Goal: Information Seeking & Learning: Learn about a topic

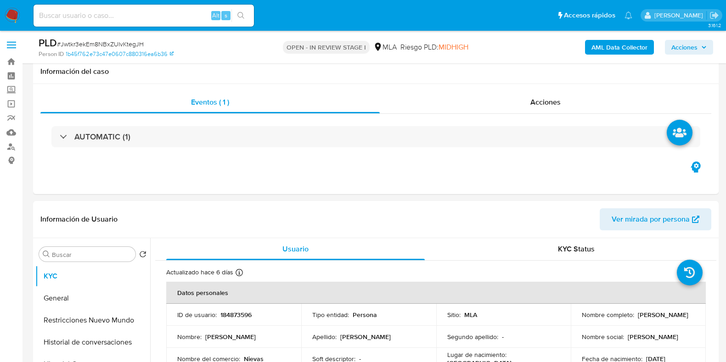
select select "10"
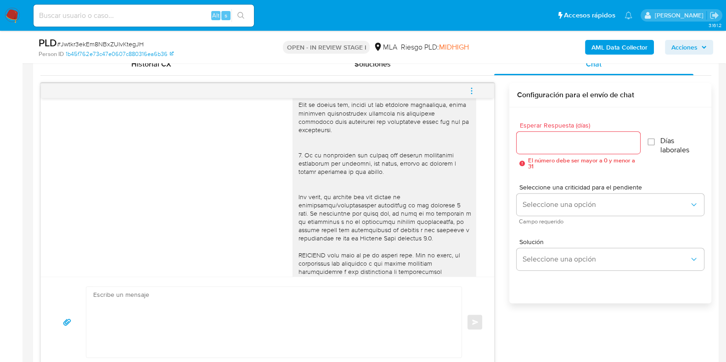
scroll to position [400, 0]
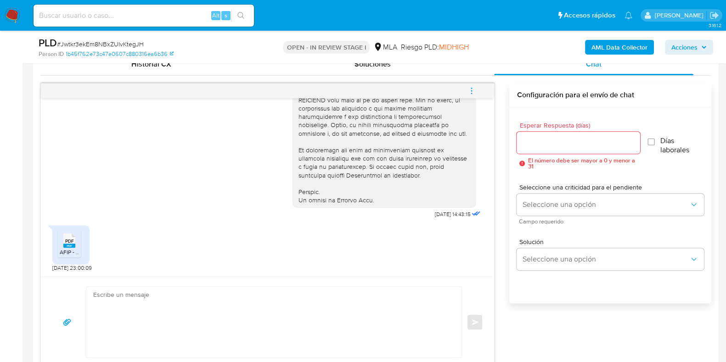
click at [62, 234] on div "PDF PDF" at bounding box center [69, 240] width 19 height 18
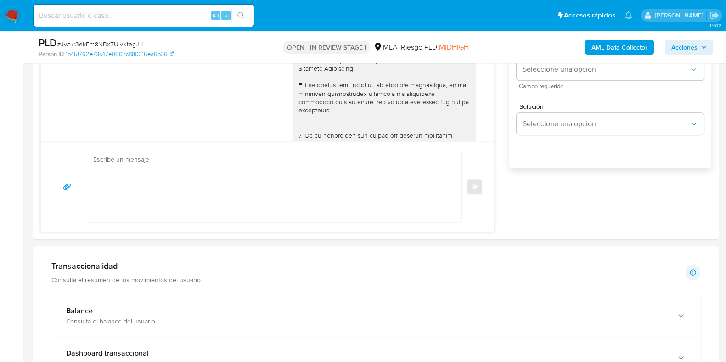
scroll to position [459, 0]
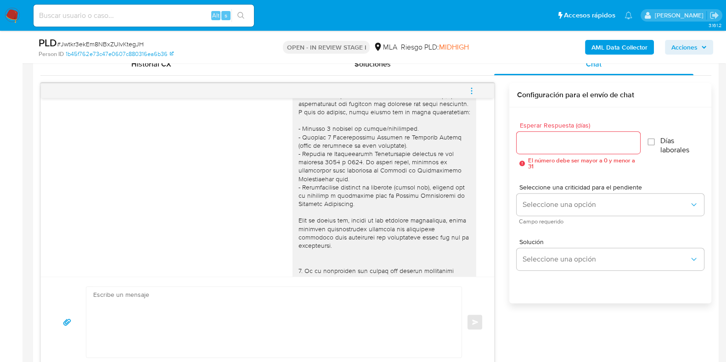
click at [155, 309] on textarea at bounding box center [271, 322] width 357 height 71
paste textarea "Hola, ¡Muchas gracias por tu respuesta! Confirmamos la recepción de la document…"
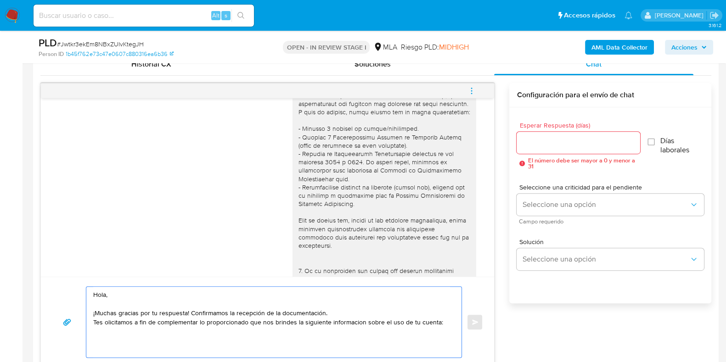
paste textarea "- Detalla la actividad que realizas a través de tu cuenta. De corresponder a un…"
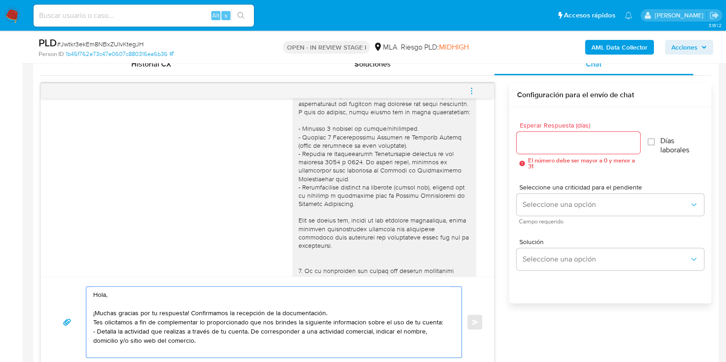
click at [104, 320] on textarea "Hola, ¡Muchas gracias por tu respuesta! Confirmamos la recepción de la document…" at bounding box center [271, 322] width 357 height 71
click at [143, 340] on textarea "Hola, ¡Muchas gracias por tu respuesta! Confirmamos la recepción de la document…" at bounding box center [271, 322] width 357 height 71
click at [335, 310] on textarea "Hola, ¡Muchas gracias por tu respuesta! Confirmamos la recepción de la document…" at bounding box center [271, 322] width 357 height 71
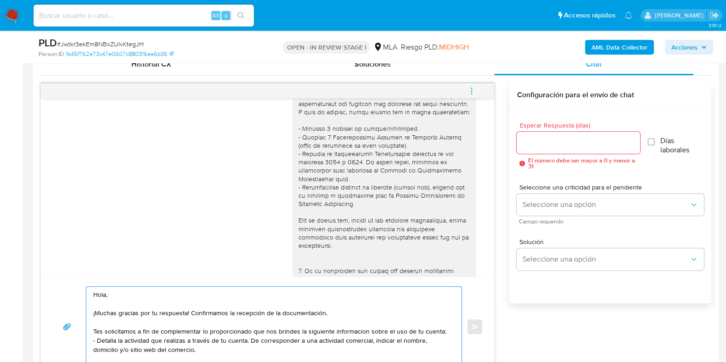
click at [100, 331] on textarea "Hola, ¡Muchas gracias por tu respuesta! Confirmamos la recepción de la document…" at bounding box center [271, 327] width 357 height 80
click at [246, 330] on textarea "Hola, ¡Muchas gracias por tu respuesta! Confirmamos la recepción de la document…" at bounding box center [271, 327] width 357 height 80
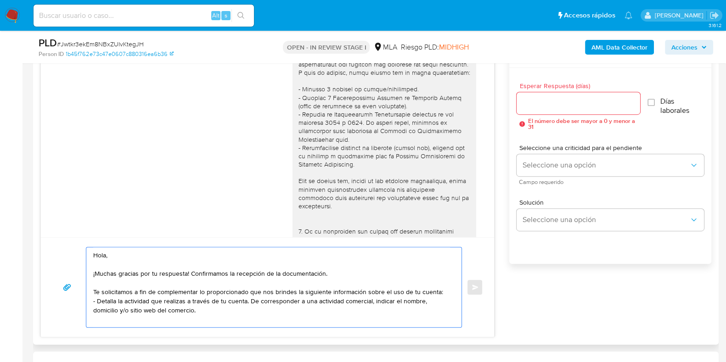
scroll to position [517, 0]
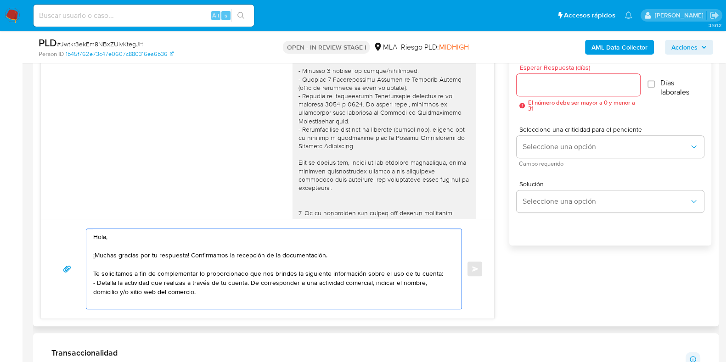
drag, startPoint x: 210, startPoint y: 282, endPoint x: 246, endPoint y: 282, distance: 35.8
click at [246, 282] on textarea "Hola, ¡Muchas gracias por tu respuesta! Confirmamos la recepción de la document…" at bounding box center [271, 269] width 357 height 80
click at [210, 286] on textarea "Hola, ¡Muchas gracias por tu respuesta! Confirmamos la recepción de la document…" at bounding box center [271, 269] width 357 height 80
click at [200, 294] on textarea "Hola, ¡Muchas gracias por tu respuesta! Confirmamos la recepción de la document…" at bounding box center [271, 269] width 357 height 80
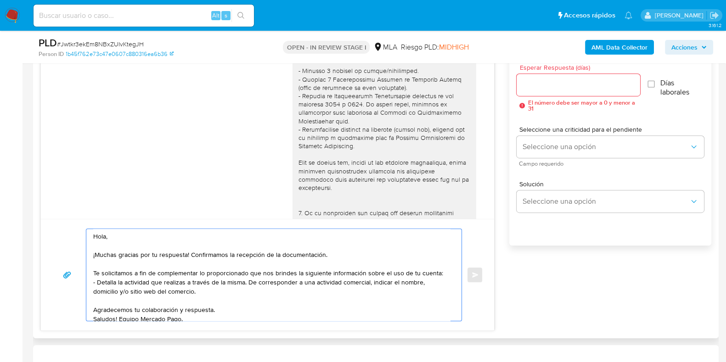
scroll to position [0, 0]
click at [248, 285] on textarea "Hola, ¡Muchas gracias por tu respuesta! Confirmamos la recepción de la document…" at bounding box center [271, 275] width 357 height 92
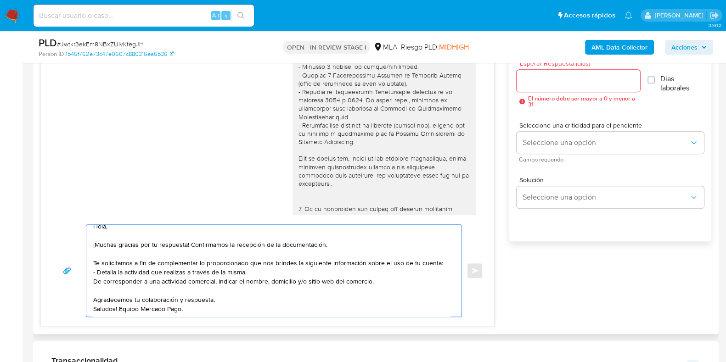
scroll to position [459, 0]
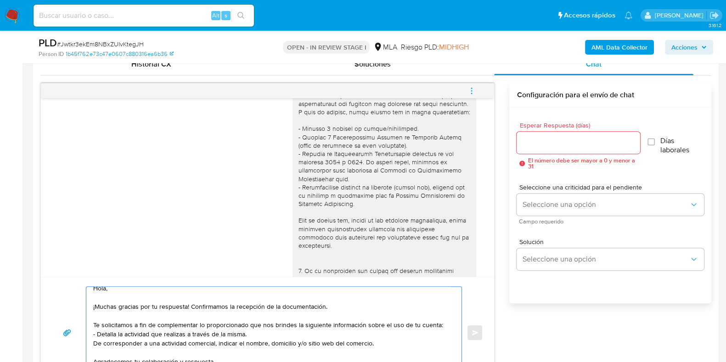
type textarea "Hola, ¡Muchas gracias por tu respuesta! Confirmamos la recepción de la document…"
click at [556, 142] on input "Esperar Respuesta (días)" at bounding box center [578, 143] width 123 height 12
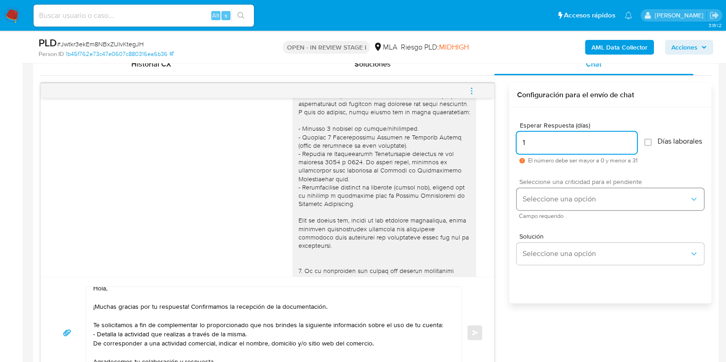
type input "1"
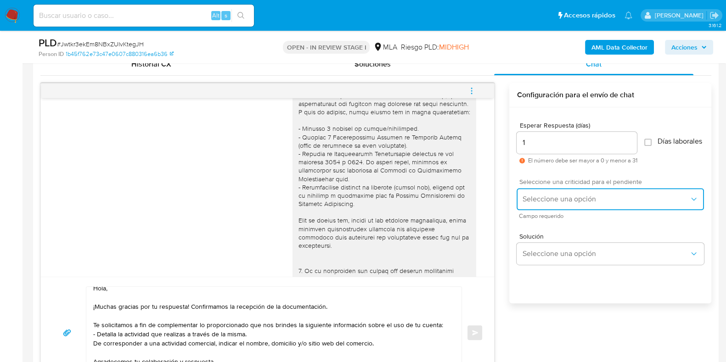
click at [547, 197] on button "Seleccione una opción" at bounding box center [610, 199] width 187 height 22
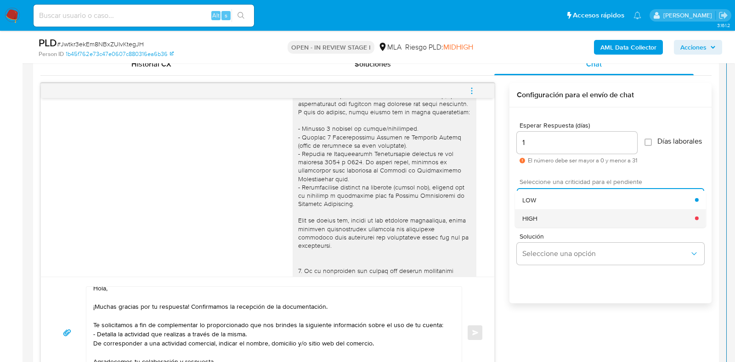
click at [547, 219] on div "HIGH" at bounding box center [608, 218] width 173 height 18
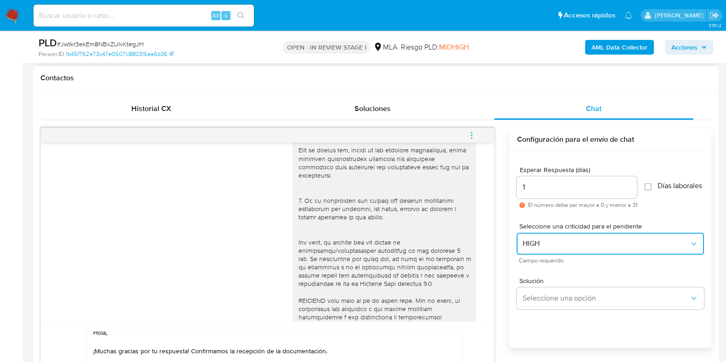
scroll to position [574, 0]
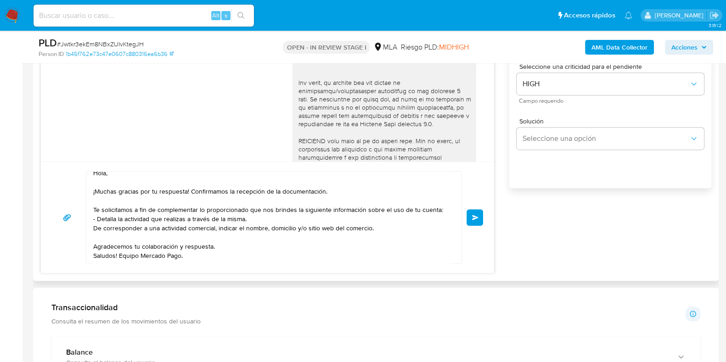
click at [475, 219] on span "Enviar" at bounding box center [475, 218] width 6 height 6
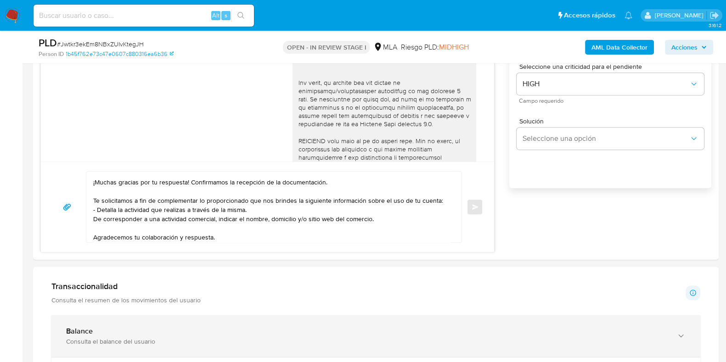
scroll to position [0, 0]
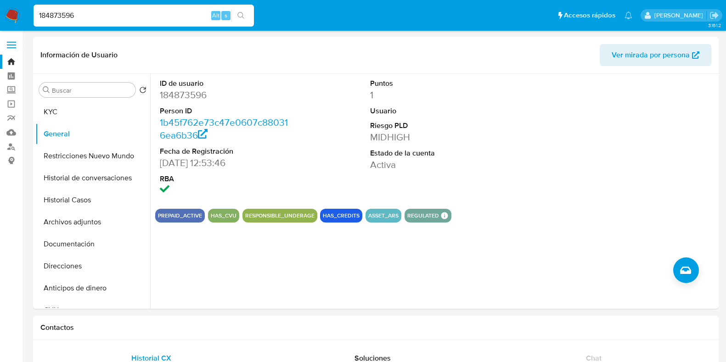
select select "10"
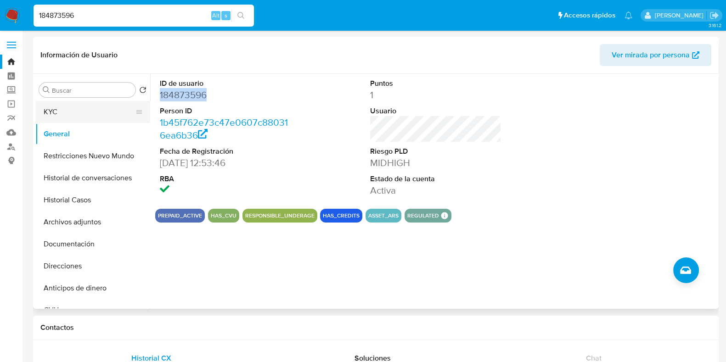
click at [73, 111] on button "KYC" at bounding box center [88, 112] width 107 height 22
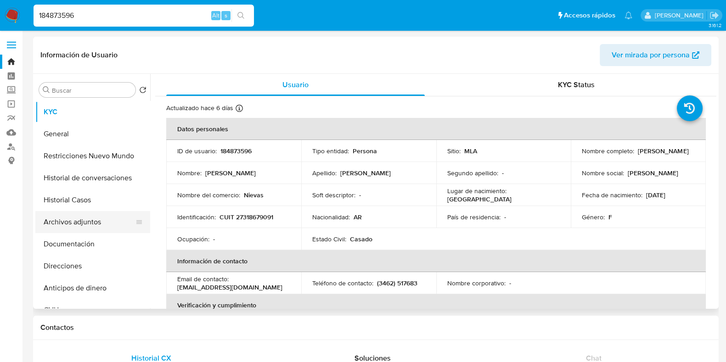
click at [73, 226] on button "Archivos adjuntos" at bounding box center [88, 222] width 107 height 22
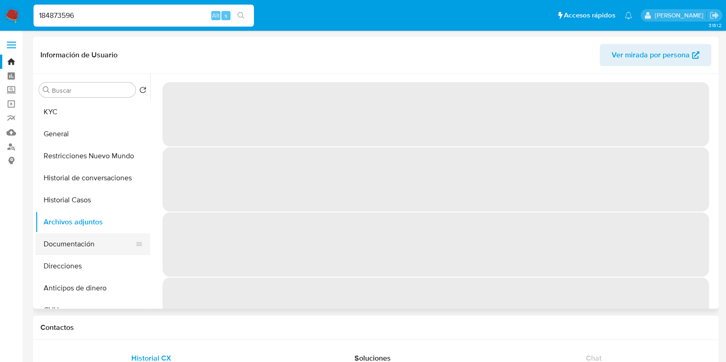
click at [74, 237] on button "Documentación" at bounding box center [88, 244] width 107 height 22
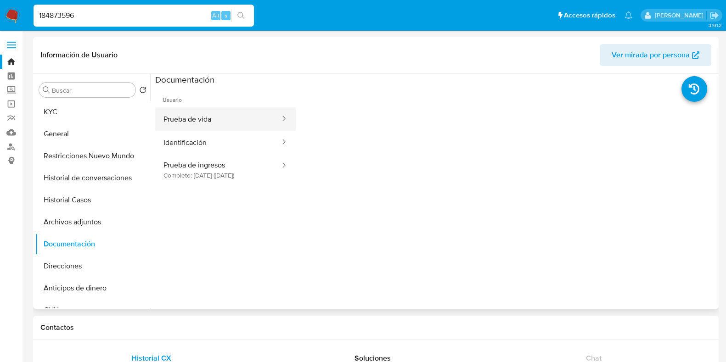
click at [218, 122] on button "Prueba de vida" at bounding box center [218, 118] width 126 height 23
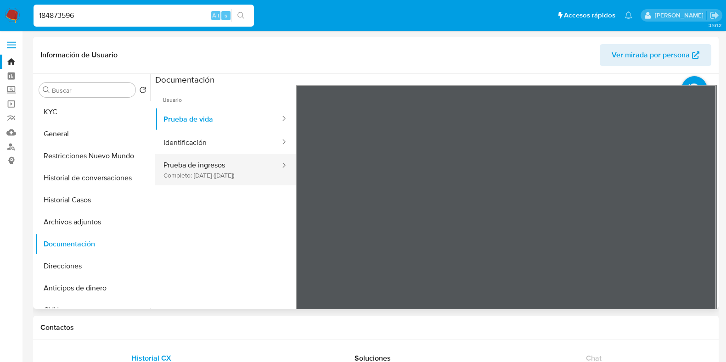
click at [211, 169] on button "Prueba de ingresos Completo: 05/06/2025 (hace 4 meses)" at bounding box center [218, 169] width 126 height 31
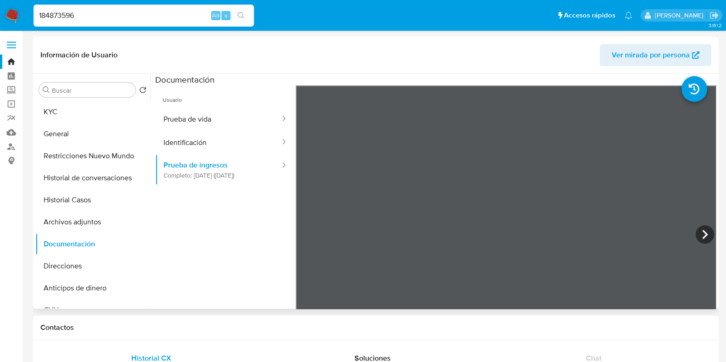
scroll to position [56, 0]
click at [708, 228] on icon at bounding box center [705, 235] width 18 height 18
click at [312, 237] on icon at bounding box center [307, 235] width 18 height 18
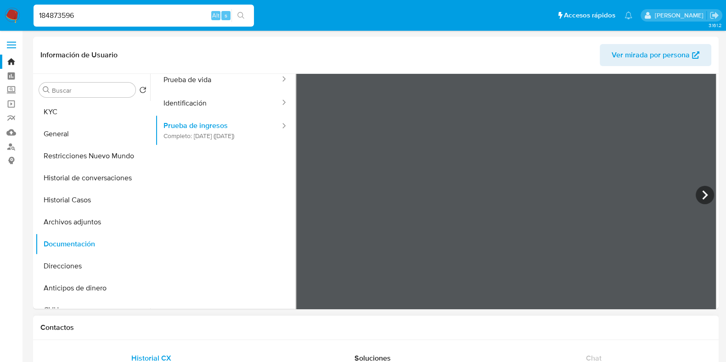
scroll to position [57, 0]
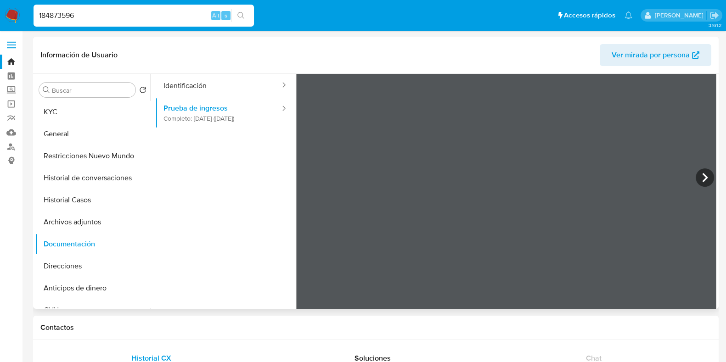
click at [489, 225] on div at bounding box center [506, 178] width 421 height 301
drag, startPoint x: 479, startPoint y: 221, endPoint x: 402, endPoint y: 180, distance: 87.5
click at [402, 180] on div at bounding box center [506, 178] width 421 height 301
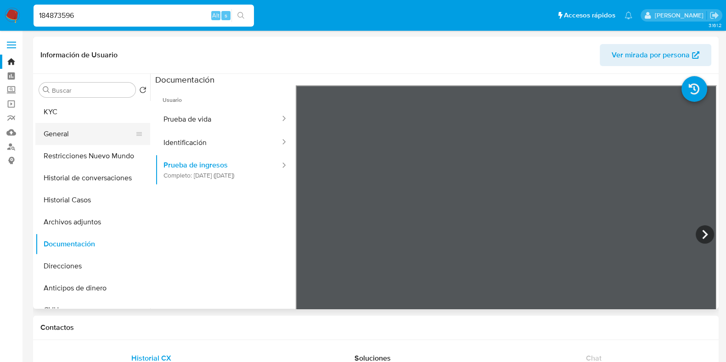
click at [86, 137] on button "General" at bounding box center [88, 134] width 107 height 22
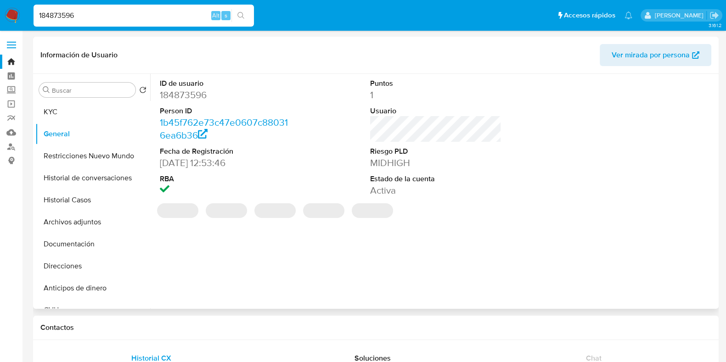
click at [281, 106] on dt "Person ID" at bounding box center [225, 111] width 131 height 10
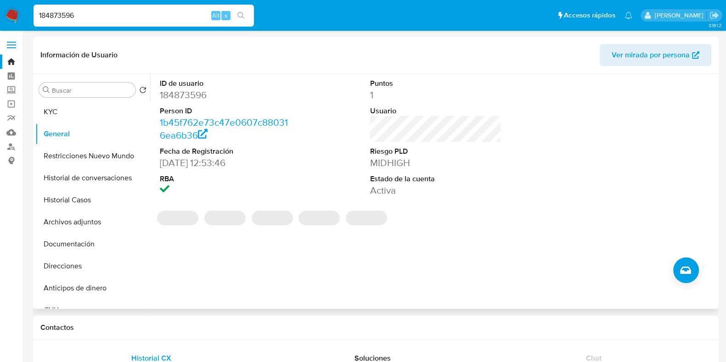
click at [189, 96] on dd "184873596" at bounding box center [225, 95] width 131 height 13
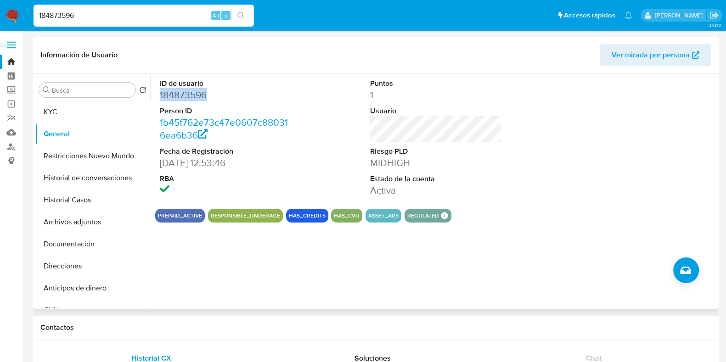
click at [189, 96] on dd "184873596" at bounding box center [225, 95] width 131 height 13
copy dd "184873596"
click at [73, 245] on button "Documentación" at bounding box center [92, 244] width 115 height 22
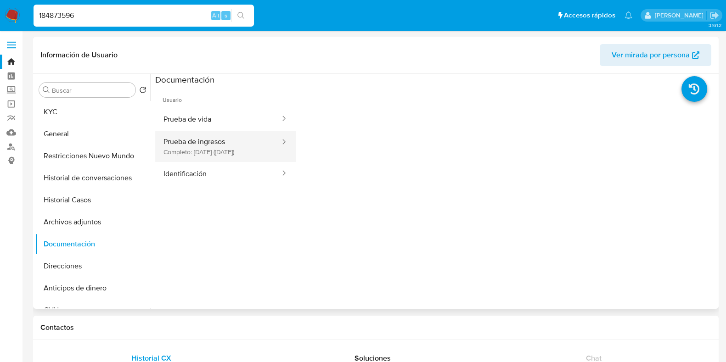
click at [221, 162] on button "Prueba de ingresos Completo: 05/06/2025 (hace 4 meses)" at bounding box center [218, 146] width 126 height 31
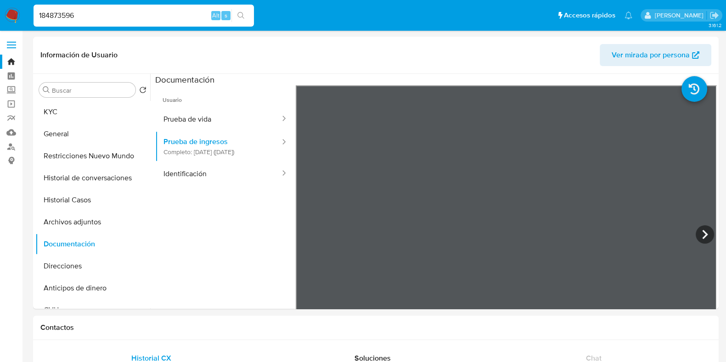
click at [697, 234] on icon at bounding box center [705, 235] width 18 height 18
click at [78, 133] on button "General" at bounding box center [88, 134] width 107 height 22
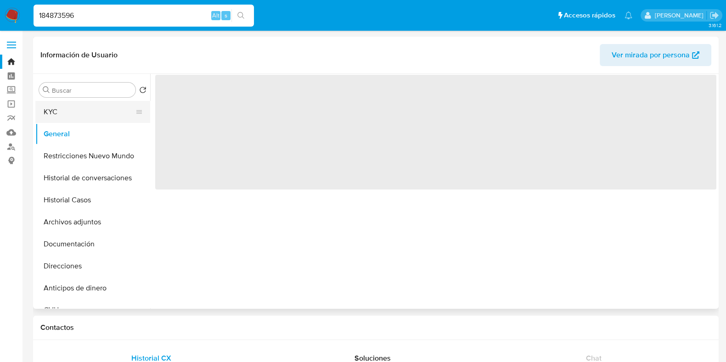
click at [85, 109] on button "KYC" at bounding box center [88, 112] width 107 height 22
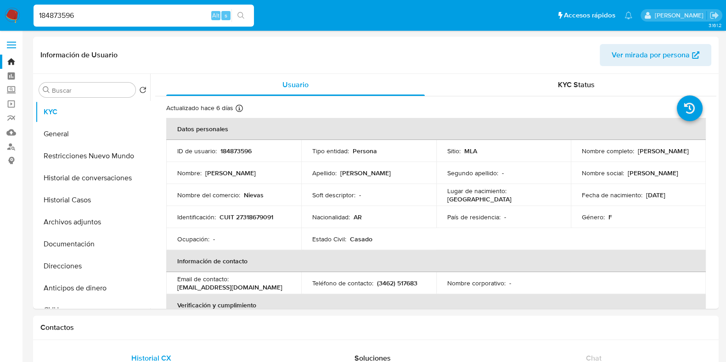
click at [248, 217] on p "CUIT 27318679091" at bounding box center [247, 217] width 54 height 8
copy p "27318679091"
click at [75, 245] on button "Documentación" at bounding box center [88, 244] width 107 height 22
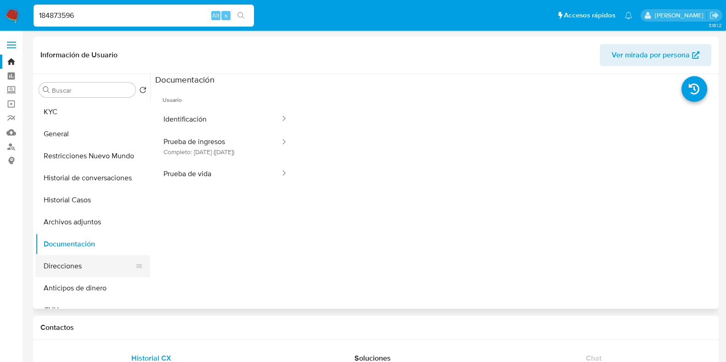
click at [79, 269] on button "Direcciones" at bounding box center [88, 266] width 107 height 22
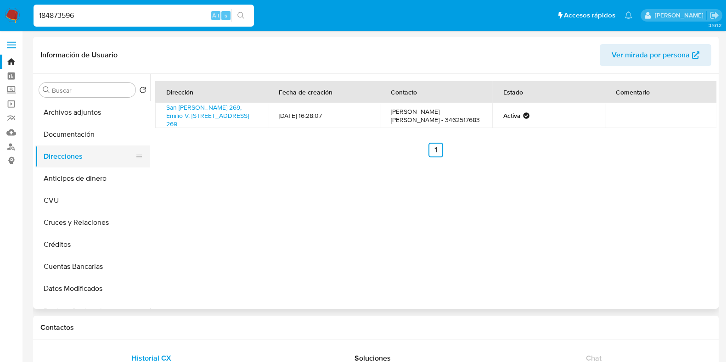
scroll to position [114, 0]
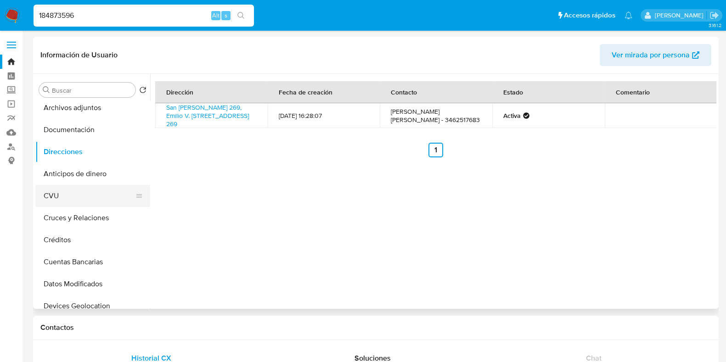
click at [81, 197] on button "CVU" at bounding box center [88, 196] width 107 height 22
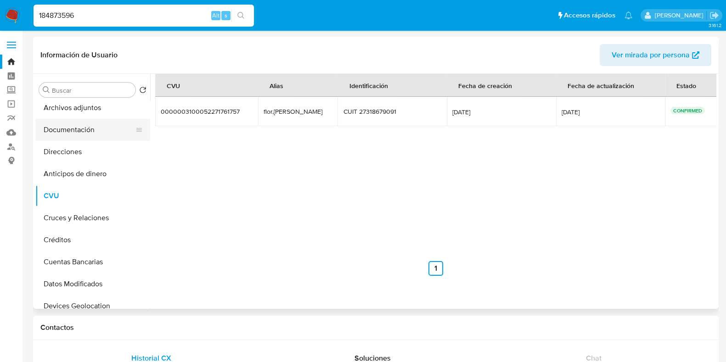
scroll to position [0, 0]
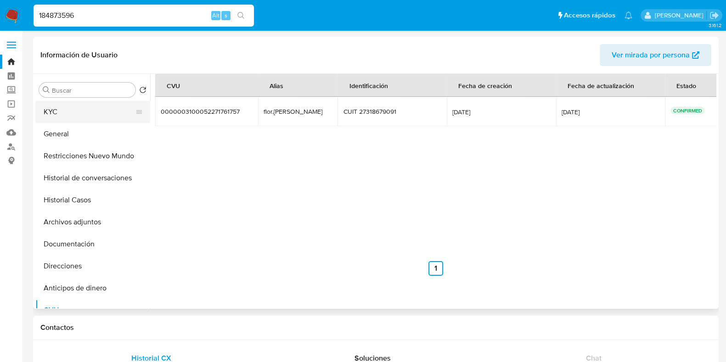
click at [67, 114] on button "KYC" at bounding box center [88, 112] width 107 height 22
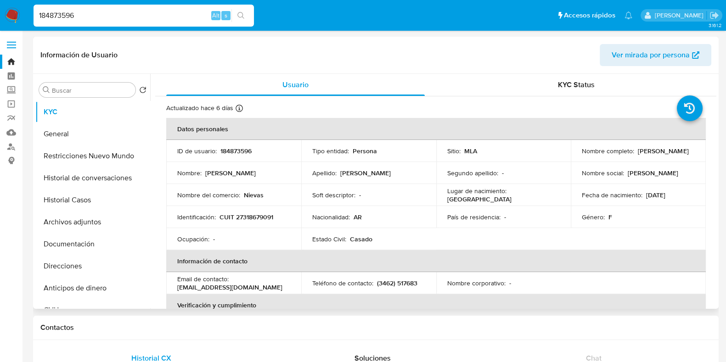
drag, startPoint x: 580, startPoint y: 154, endPoint x: 650, endPoint y: 158, distance: 70.4
click at [650, 155] on div "Nombre completo : Maria Florencia Taddia" at bounding box center [638, 151] width 113 height 8
copy p "Maria Florencia Taddia"
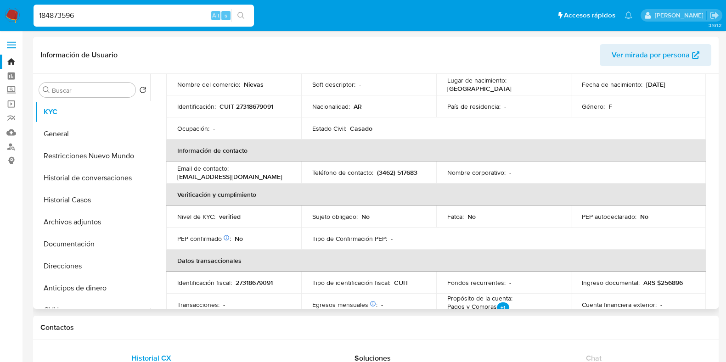
scroll to position [172, 0]
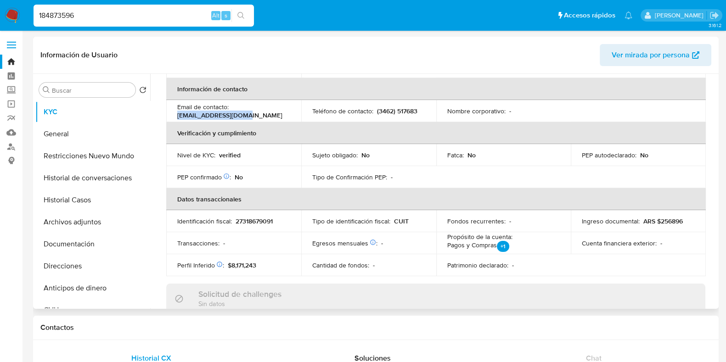
drag, startPoint x: 178, startPoint y: 115, endPoint x: 245, endPoint y: 116, distance: 67.5
click at [245, 116] on div "Email de contacto : flortaddia@gmail.com" at bounding box center [233, 111] width 113 height 17
copy p "flortaddia@gmail.com"
click at [85, 247] on button "Documentación" at bounding box center [88, 244] width 107 height 22
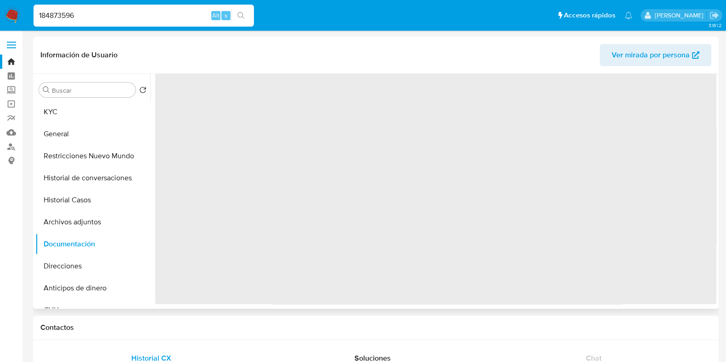
scroll to position [0, 0]
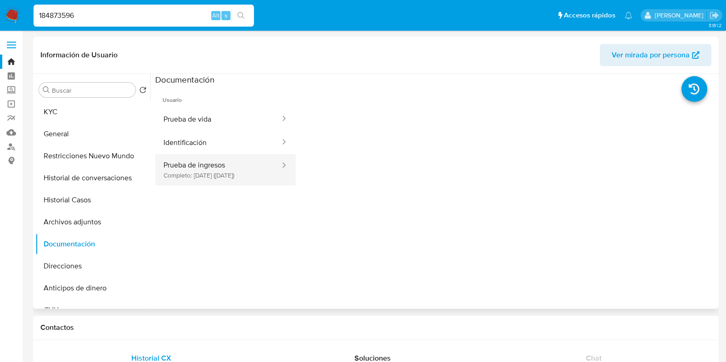
click at [240, 167] on button "Prueba de ingresos Completo: 05/06/2025 (hace 4 meses)" at bounding box center [218, 169] width 126 height 31
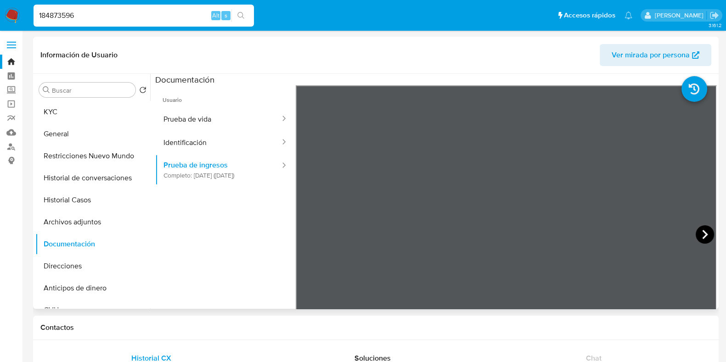
click at [699, 237] on icon at bounding box center [705, 235] width 18 height 18
click at [237, 141] on button "Identificación" at bounding box center [218, 142] width 126 height 23
click at [701, 235] on icon at bounding box center [705, 235] width 18 height 18
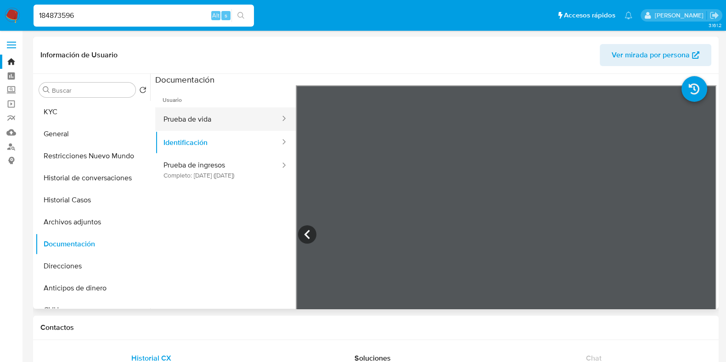
click at [188, 114] on button "Prueba de vida" at bounding box center [218, 118] width 126 height 23
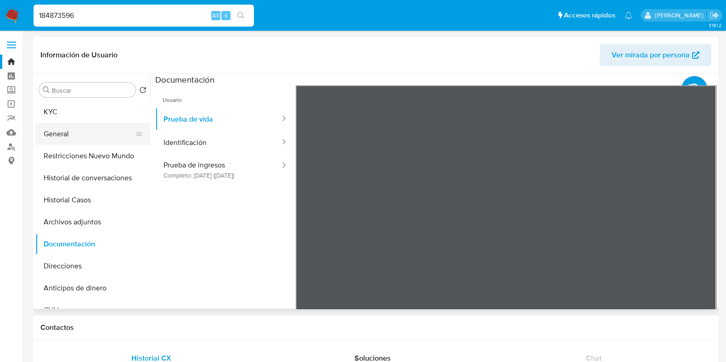
click at [68, 140] on button "General" at bounding box center [88, 134] width 107 height 22
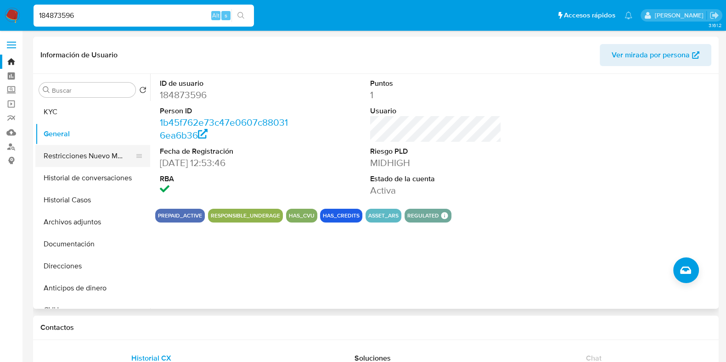
click at [66, 158] on button "Restricciones Nuevo Mundo" at bounding box center [88, 156] width 107 height 22
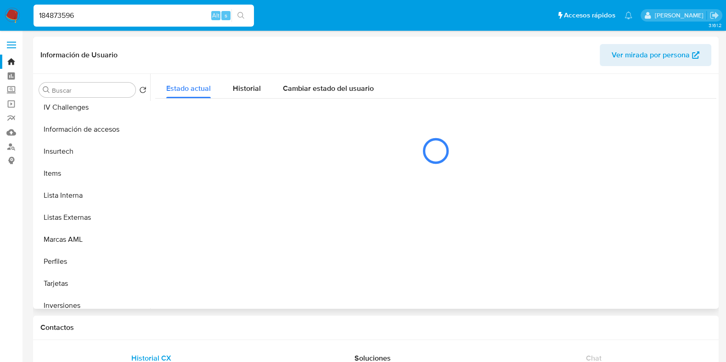
scroll to position [401, 0]
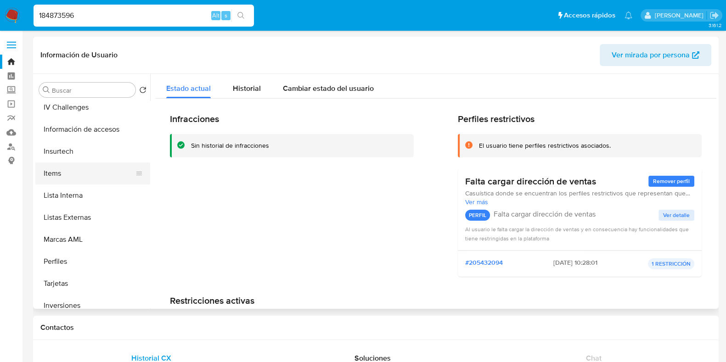
click at [67, 179] on button "Items" at bounding box center [88, 174] width 107 height 22
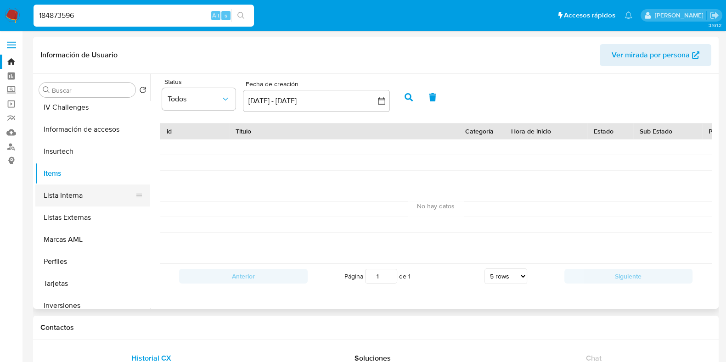
scroll to position [0, 0]
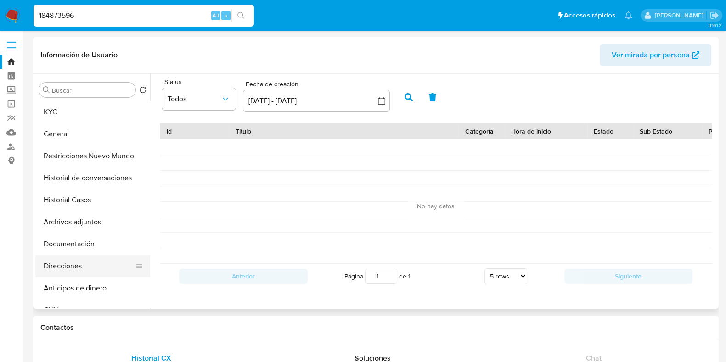
click at [69, 268] on button "Direcciones" at bounding box center [88, 266] width 107 height 22
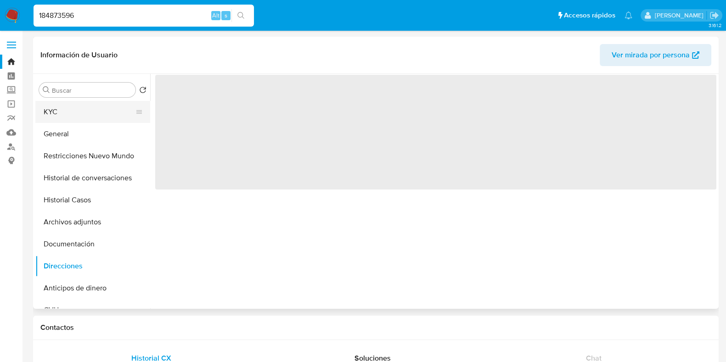
click at [81, 107] on button "KYC" at bounding box center [88, 112] width 107 height 22
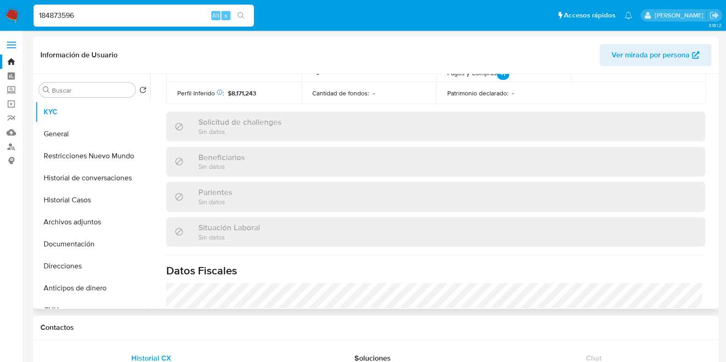
scroll to position [491, 0]
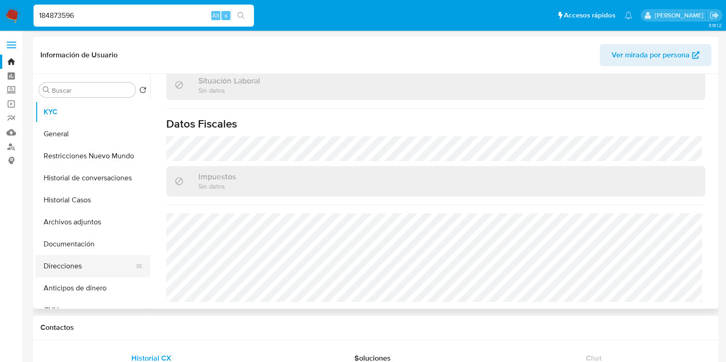
click at [62, 263] on button "Direcciones" at bounding box center [88, 266] width 107 height 22
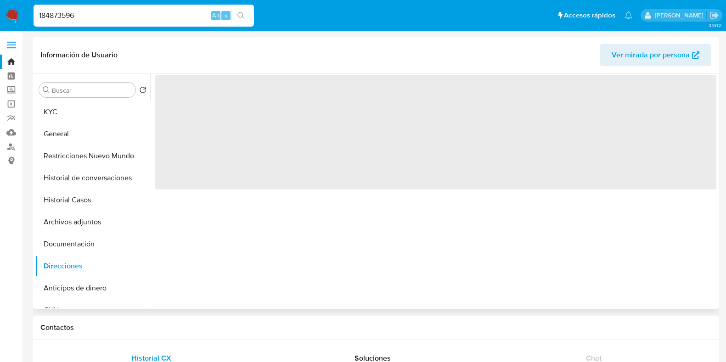
scroll to position [0, 0]
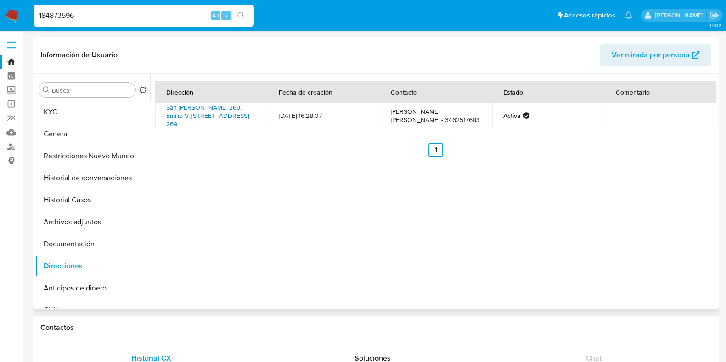
click at [208, 111] on link "San Martin 269, Emilio V. Bunge, Buenos Aires, 6241, Argentina 269" at bounding box center [207, 116] width 83 height 26
click at [81, 107] on button "KYC" at bounding box center [88, 112] width 107 height 22
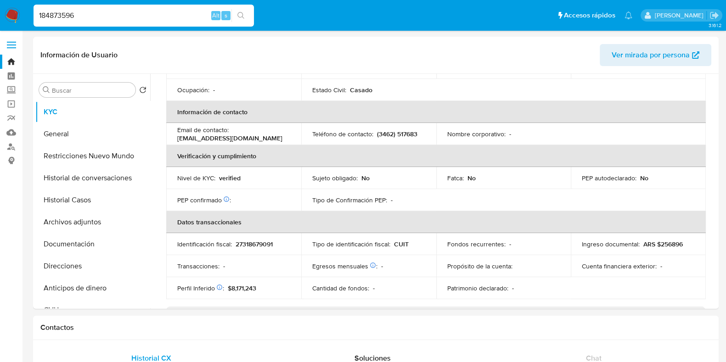
scroll to position [491, 0]
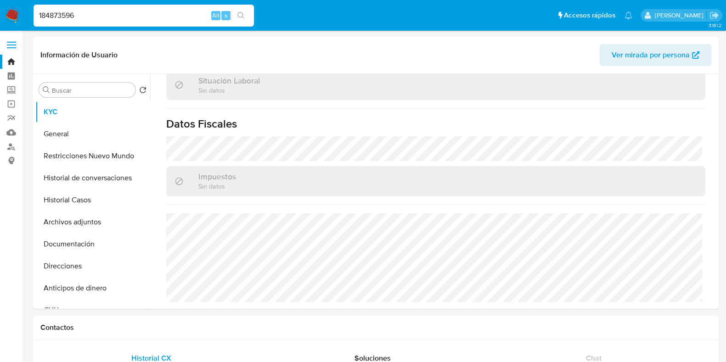
drag, startPoint x: 79, startPoint y: 12, endPoint x: 37, endPoint y: 19, distance: 43.3
click at [37, 19] on input "184873596" at bounding box center [144, 16] width 220 height 12
paste input "638255519"
type input "638255519"
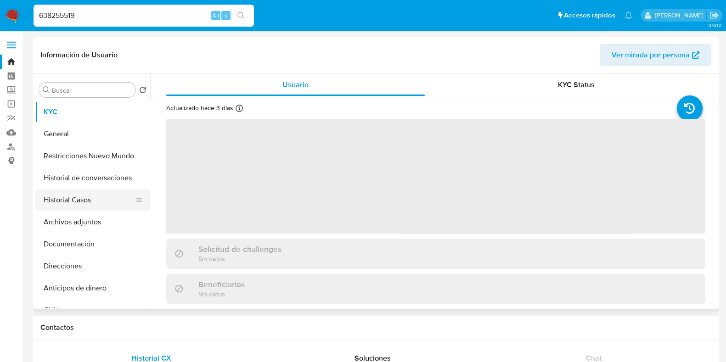
select select "10"
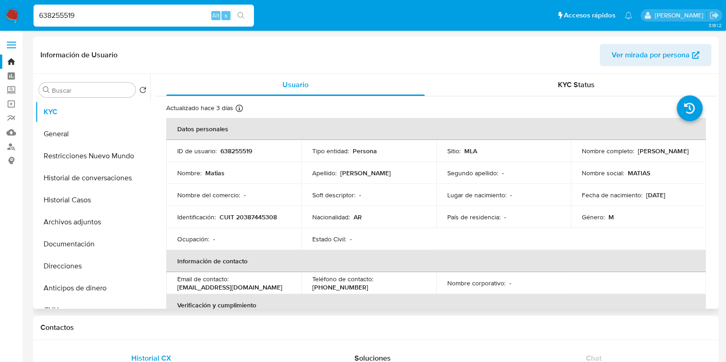
click at [225, 151] on p "638255519" at bounding box center [236, 151] width 32 height 8
copy p "638255519"
click at [105, 203] on button "Historial Casos" at bounding box center [88, 200] width 107 height 22
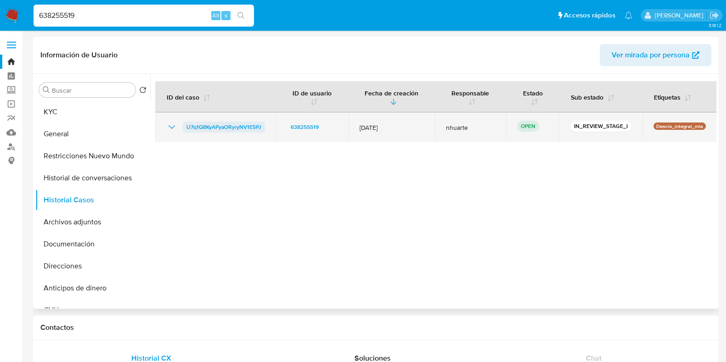
click at [259, 127] on span "U7q1Q8KyAPyaORyryNV1E5PJ" at bounding box center [223, 127] width 75 height 11
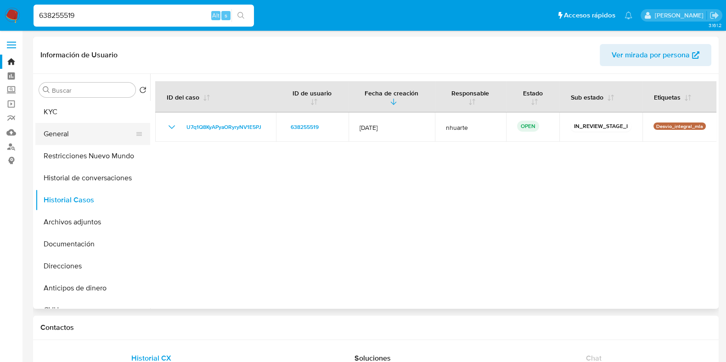
click at [78, 134] on button "General" at bounding box center [88, 134] width 107 height 22
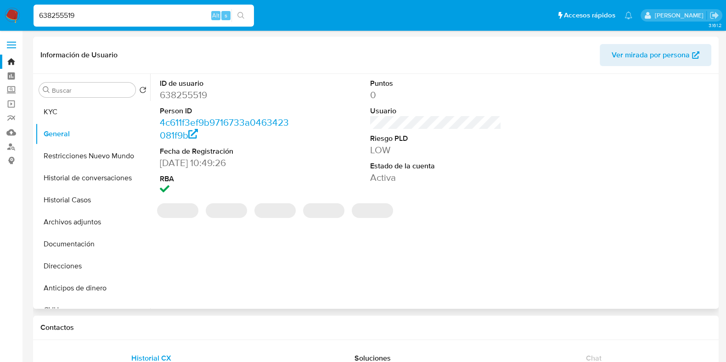
click at [185, 98] on dd "638255519" at bounding box center [225, 95] width 131 height 13
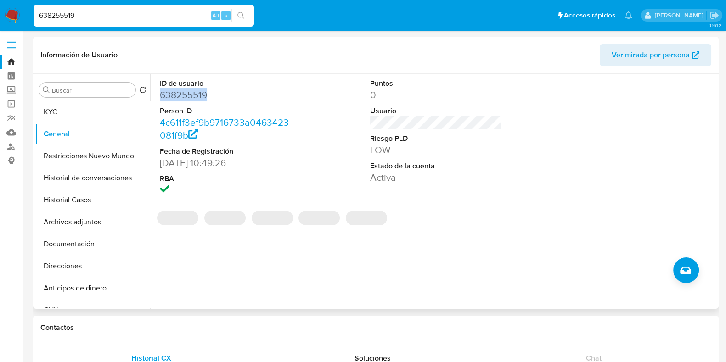
copy dd "638255519"
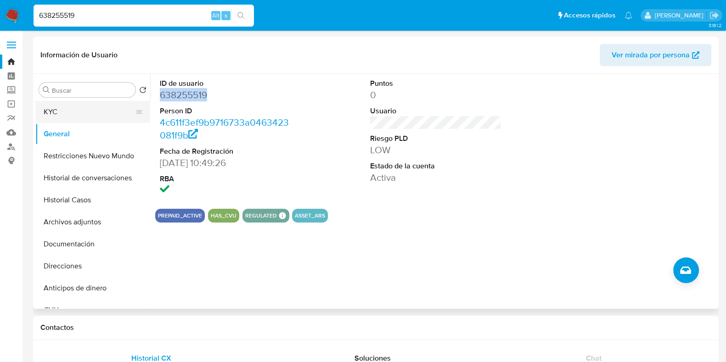
click at [74, 114] on button "KYC" at bounding box center [88, 112] width 107 height 22
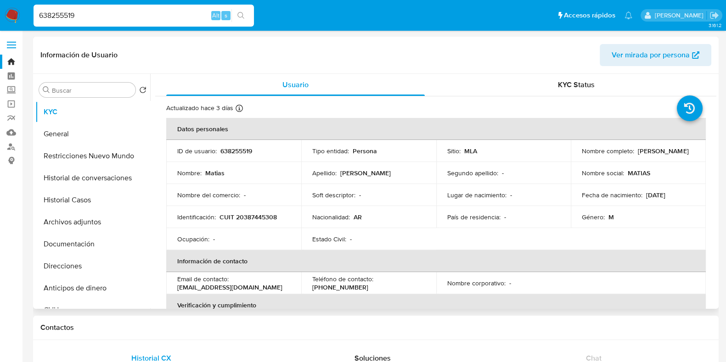
click at [251, 215] on p "CUIT 20387445308" at bounding box center [248, 217] width 57 height 8
copy p "20387445308"
drag, startPoint x: 84, startPoint y: 15, endPoint x: 23, endPoint y: 19, distance: 60.8
click at [23, 19] on nav "Pausado Ver notificaciones 638255519 Alt s Accesos rápidos Presiona las siguien…" at bounding box center [363, 15] width 726 height 31
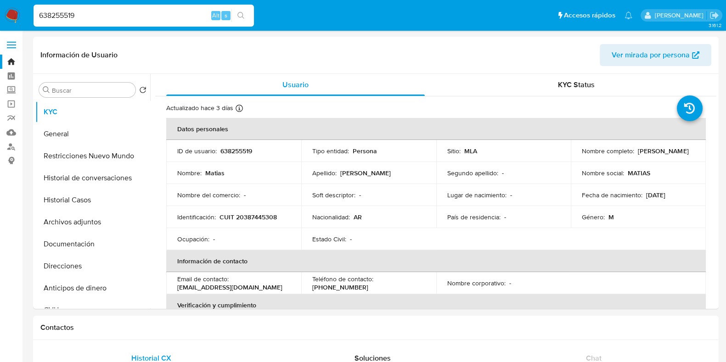
paste input "16328630"
type input "163286309"
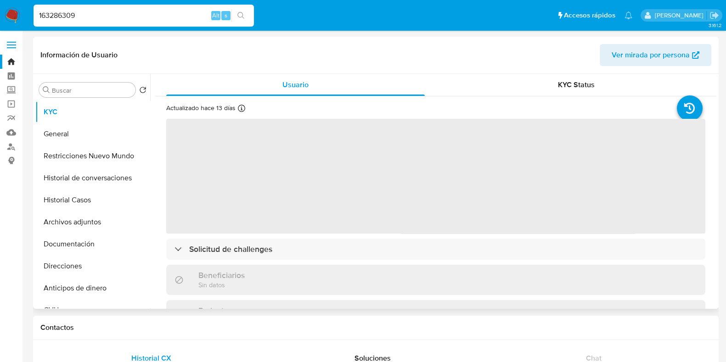
select select "10"
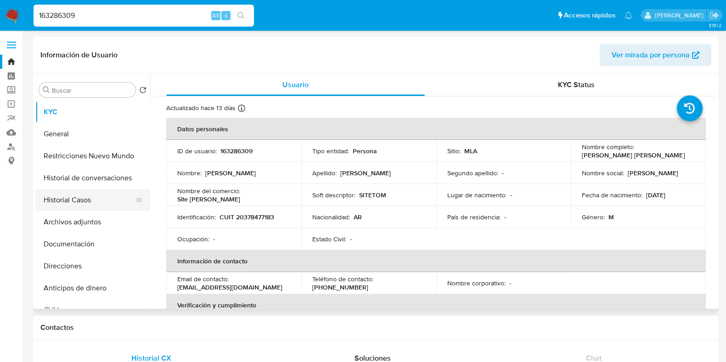
drag, startPoint x: 109, startPoint y: 195, endPoint x: 135, endPoint y: 193, distance: 25.8
click at [108, 195] on button "Historial Casos" at bounding box center [88, 200] width 107 height 22
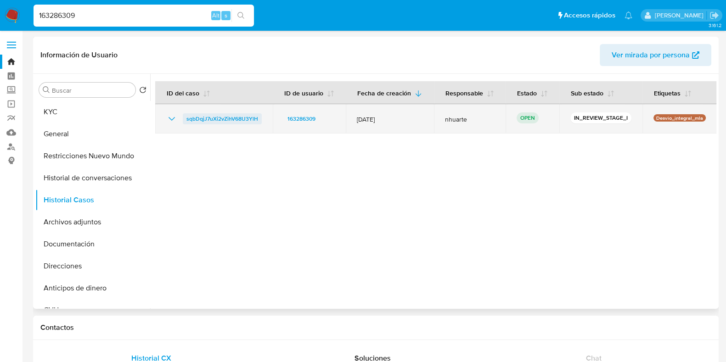
click at [246, 118] on span "sqbDqjJ7uXi2vZihV68U3YlH" at bounding box center [222, 118] width 72 height 11
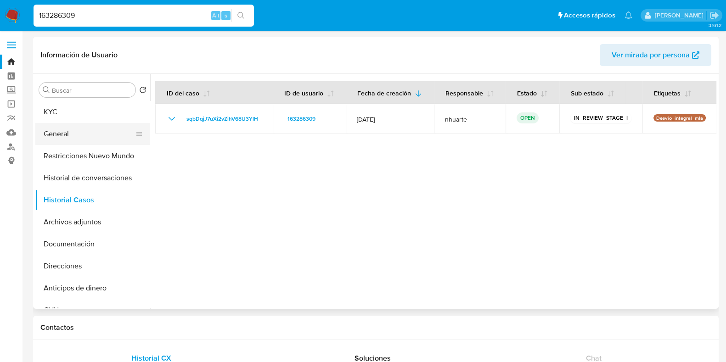
click at [100, 135] on button "General" at bounding box center [88, 134] width 107 height 22
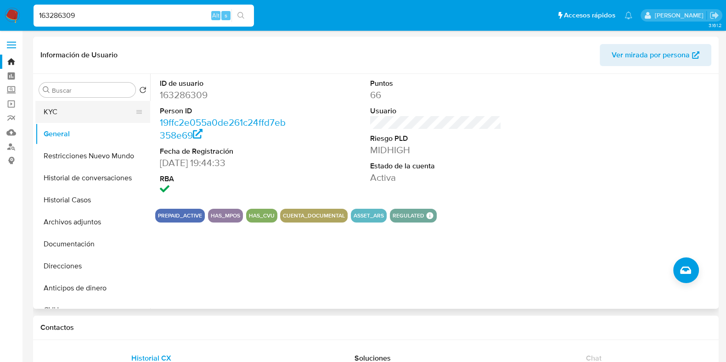
click at [65, 114] on button "KYC" at bounding box center [88, 112] width 107 height 22
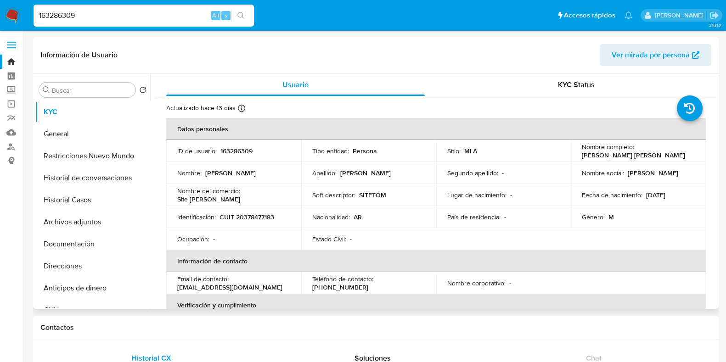
click at [248, 218] on p "CUIT 20378477183" at bounding box center [247, 217] width 55 height 8
copy p "20378477183"
click at [248, 148] on p "163286309" at bounding box center [236, 151] width 32 height 8
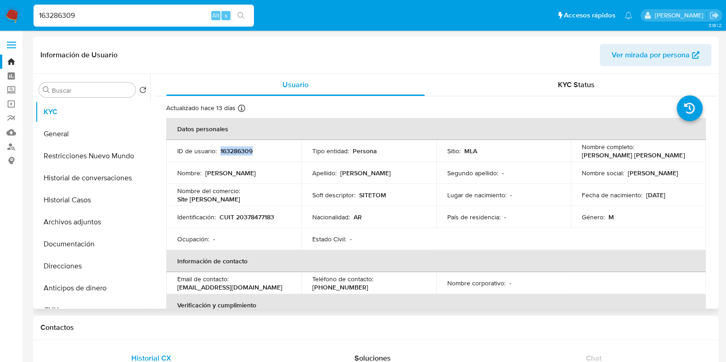
copy p "163286309"
click at [266, 216] on p "CUIT 20378477183" at bounding box center [247, 217] width 55 height 8
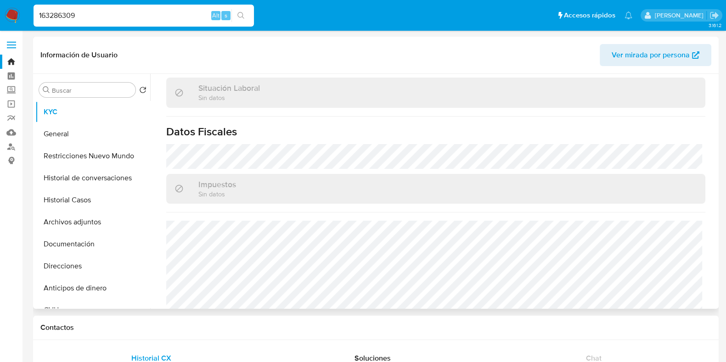
scroll to position [483, 0]
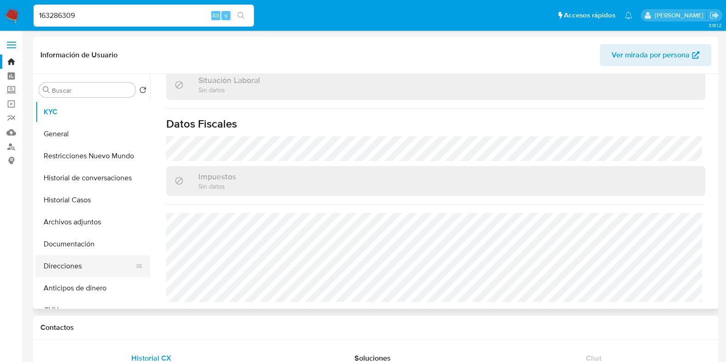
click at [89, 259] on button "Direcciones" at bounding box center [88, 266] width 107 height 22
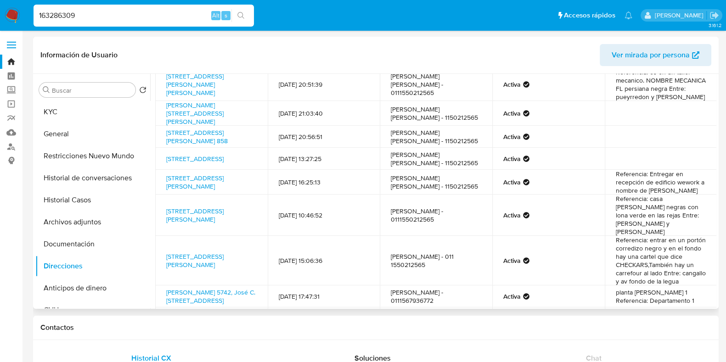
scroll to position [0, 0]
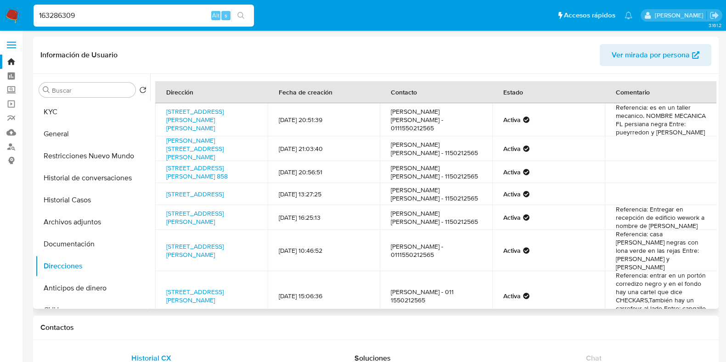
drag, startPoint x: 164, startPoint y: 110, endPoint x: 248, endPoint y: 127, distance: 85.7
click at [248, 127] on td "Avenida Gaspar Campos 5742, Jose Clemente Paz, Buenos Aires, 1665, Argentina 57…" at bounding box center [211, 119] width 113 height 33
click at [69, 237] on button "Documentación" at bounding box center [88, 244] width 107 height 22
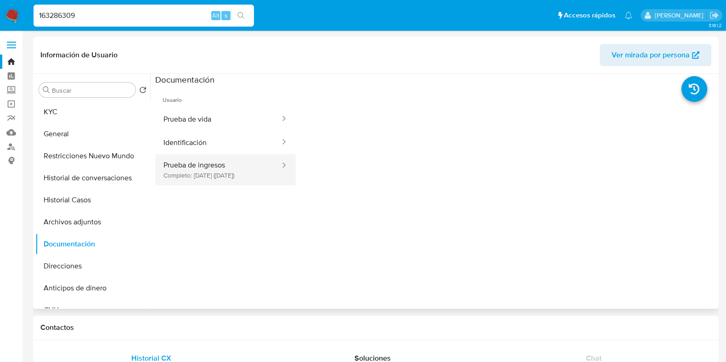
click at [204, 171] on button "Prueba de ingresos Completo: 17/12/2024 (hace 9 meses)" at bounding box center [218, 169] width 126 height 31
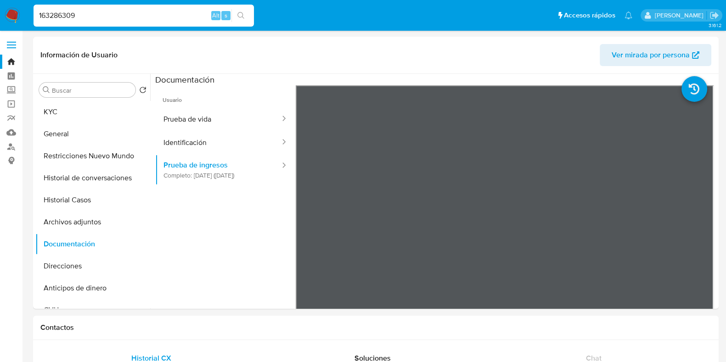
drag, startPoint x: 85, startPoint y: 12, endPoint x: 29, endPoint y: 15, distance: 55.7
click at [29, 15] on ul "Pausado Ver notificaciones 163286309 Alt s Accesos rápidos Presiona las siguien…" at bounding box center [333, 15] width 608 height 23
paste input "2493353062"
type input "2493353062"
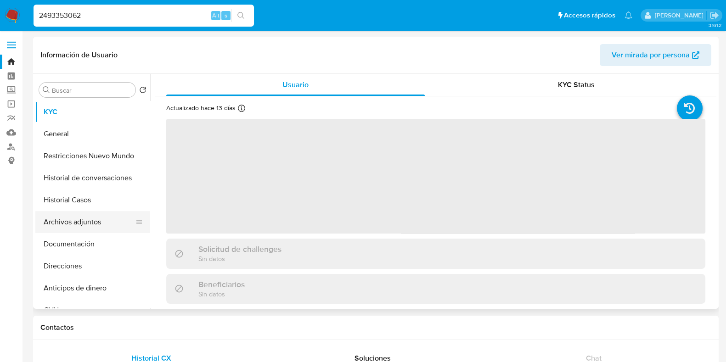
select select "10"
click at [93, 221] on button "Archivos adjuntos" at bounding box center [88, 222] width 107 height 22
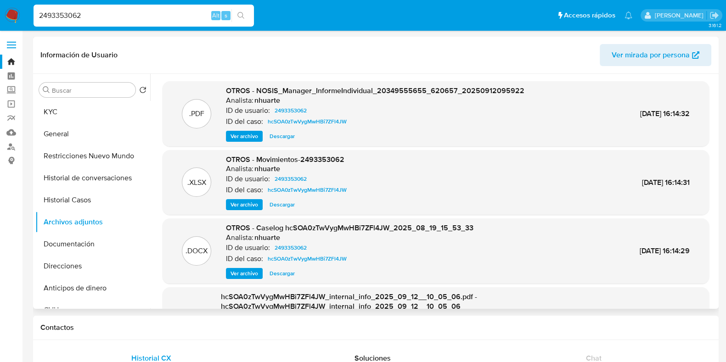
click at [292, 235] on div "Analista: nhuarte" at bounding box center [350, 237] width 248 height 9
click at [276, 271] on span "Descargar" at bounding box center [282, 273] width 25 height 9
drag, startPoint x: 88, startPoint y: 19, endPoint x: 34, endPoint y: 19, distance: 54.2
click at [34, 19] on input "2493353062" at bounding box center [144, 16] width 220 height 12
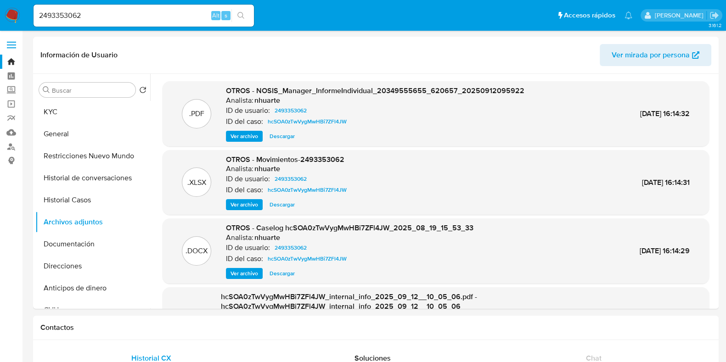
click at [246, 16] on button "search-icon" at bounding box center [240, 15] width 19 height 13
click at [239, 16] on icon "search-icon" at bounding box center [240, 15] width 7 height 7
click at [133, 15] on input "2493353062" at bounding box center [144, 16] width 220 height 12
click at [241, 13] on icon "search-icon" at bounding box center [240, 15] width 7 height 7
drag, startPoint x: 92, startPoint y: 12, endPoint x: 5, endPoint y: 15, distance: 87.8
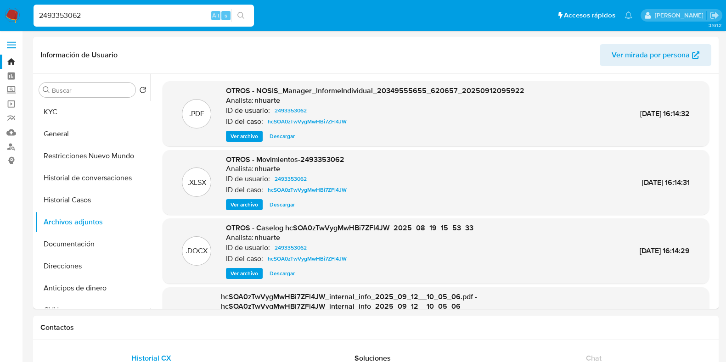
click at [5, 15] on nav "Pausado Ver notificaciones 2493353062 Alt s Accesos rápidos Presiona las siguie…" at bounding box center [363, 15] width 726 height 31
paste input "554951559"
type input "2554951559"
click at [241, 17] on icon "search-icon" at bounding box center [240, 15] width 7 height 7
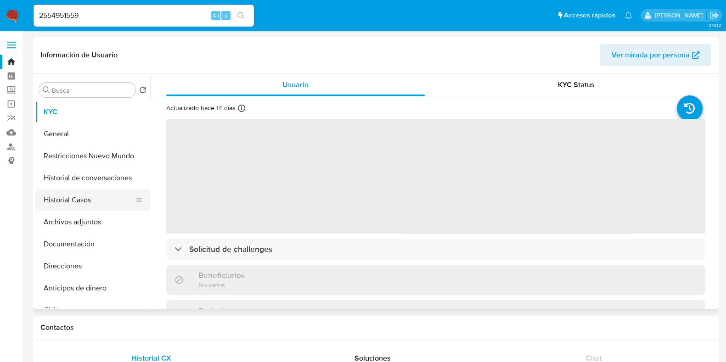
click at [79, 204] on button "Historial Casos" at bounding box center [88, 200] width 107 height 22
select select "10"
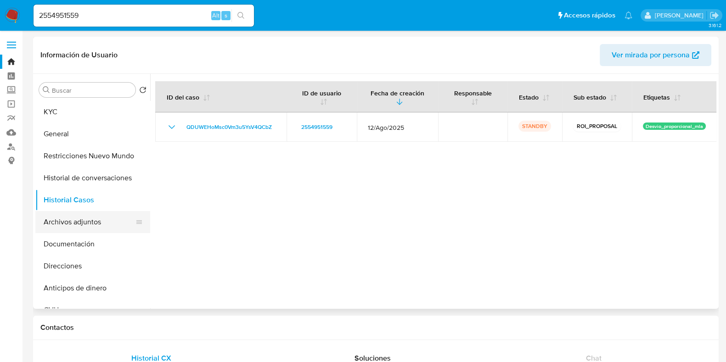
click at [71, 225] on button "Archivos adjuntos" at bounding box center [88, 222] width 107 height 22
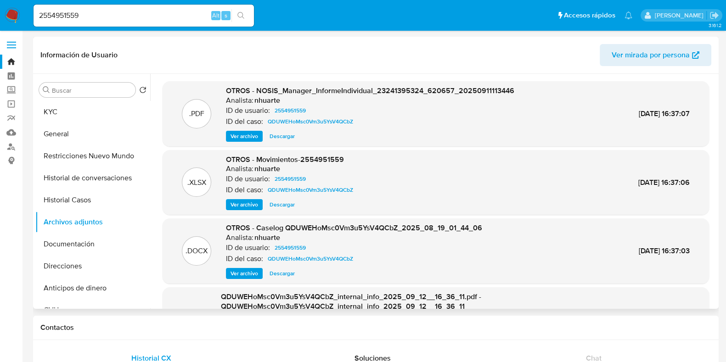
click at [286, 272] on span "Descargar" at bounding box center [282, 273] width 25 height 9
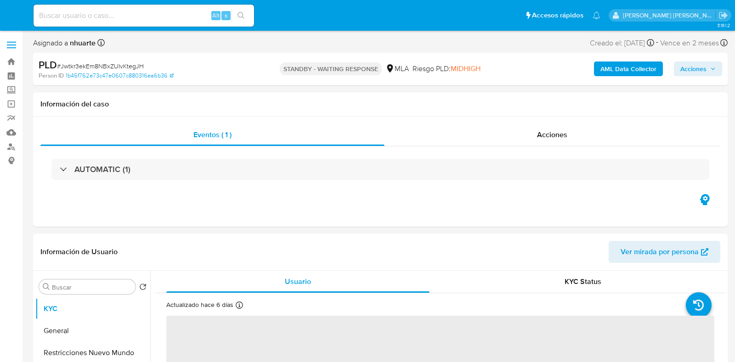
select select "10"
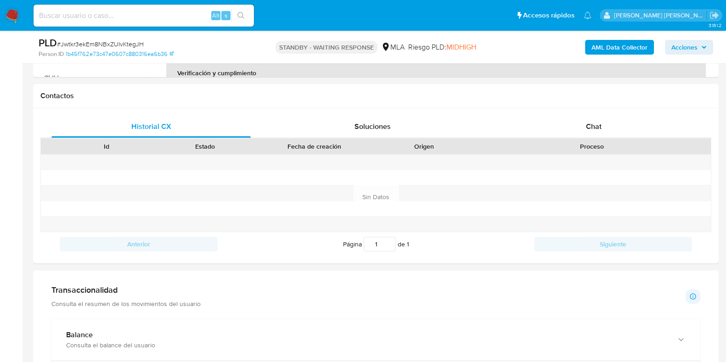
scroll to position [401, 0]
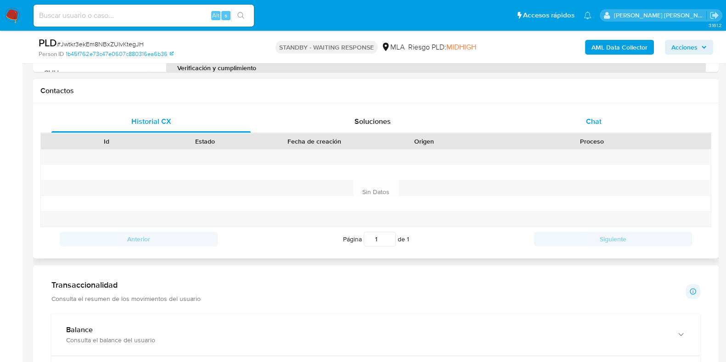
click at [583, 127] on div "Chat" at bounding box center [593, 122] width 199 height 22
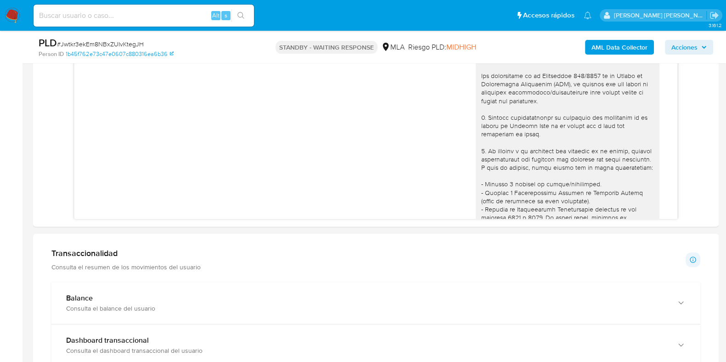
scroll to position [544, 0]
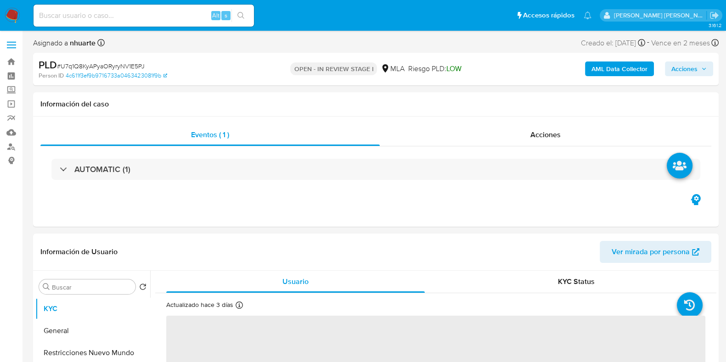
select select "10"
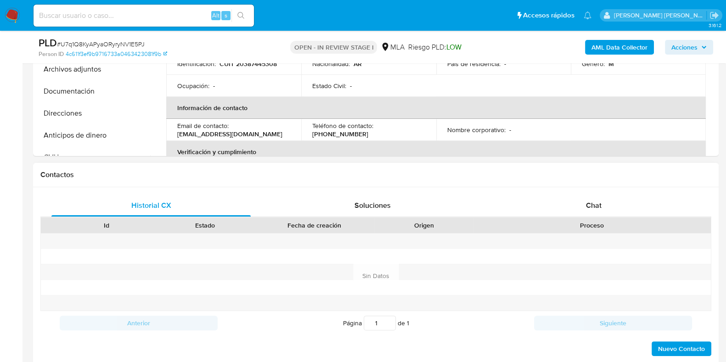
scroll to position [344, 0]
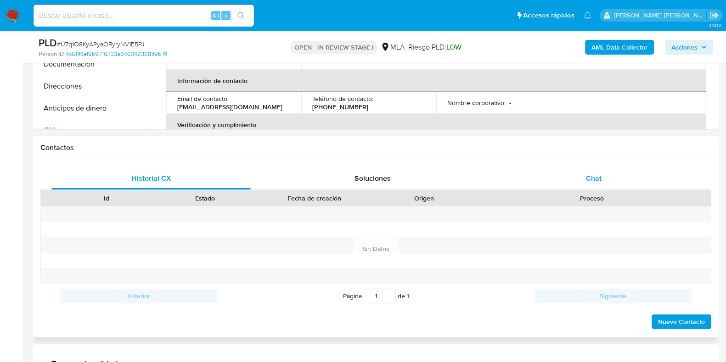
click at [590, 175] on span "Chat" at bounding box center [594, 178] width 16 height 11
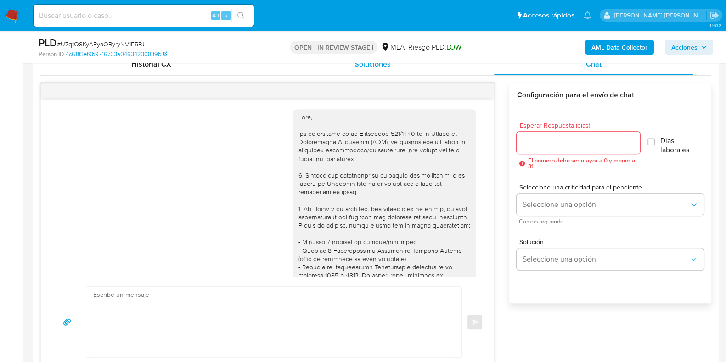
scroll to position [451, 0]
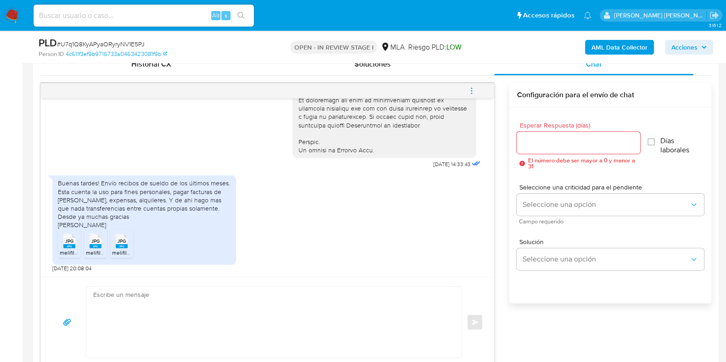
click at [68, 242] on span "JPG" at bounding box center [69, 241] width 8 height 6
click at [94, 240] on span "JPG" at bounding box center [95, 241] width 8 height 6
click at [118, 240] on span "JPG" at bounding box center [122, 241] width 8 height 6
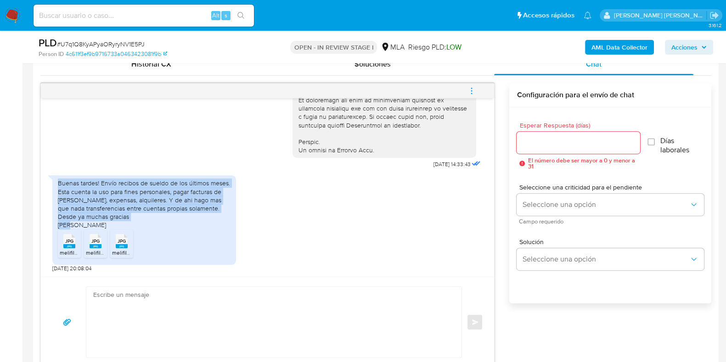
drag, startPoint x: 59, startPoint y: 185, endPoint x: 115, endPoint y: 223, distance: 68.4
click at [115, 223] on div "Buenas tardes! Envío recibos de sueldo de los últimos meses. Esta cuenta la uso…" at bounding box center [144, 204] width 173 height 50
copy div "Buenas tardes! Envío recibos de sueldo de los últimos meses. Esta cuenta la uso…"
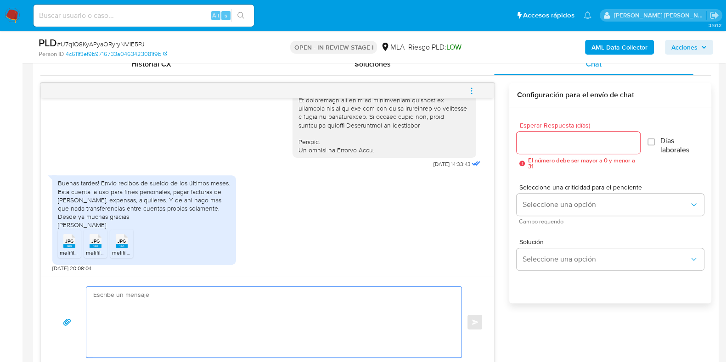
paste textarea "Hola, ¡Muchas gracias por tu respuesta! Confirmamos la recepción de la document…"
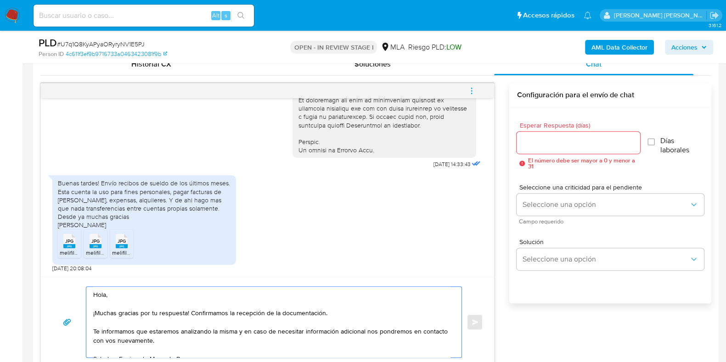
scroll to position [468, 0]
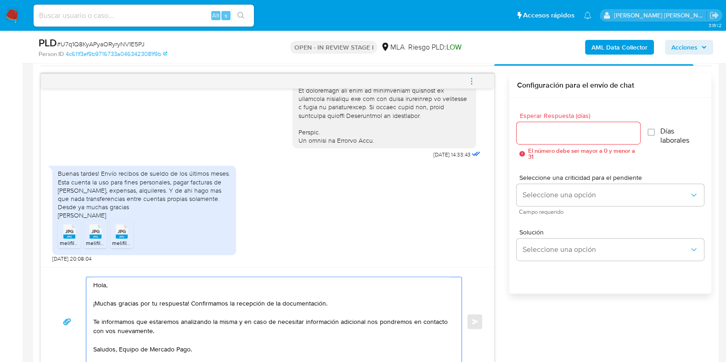
type textarea "Hola, ¡Muchas gracias por tu respuesta! Confirmamos la recepción de la document…"
click at [543, 132] on input "Esperar Respuesta (días)" at bounding box center [578, 133] width 123 height 12
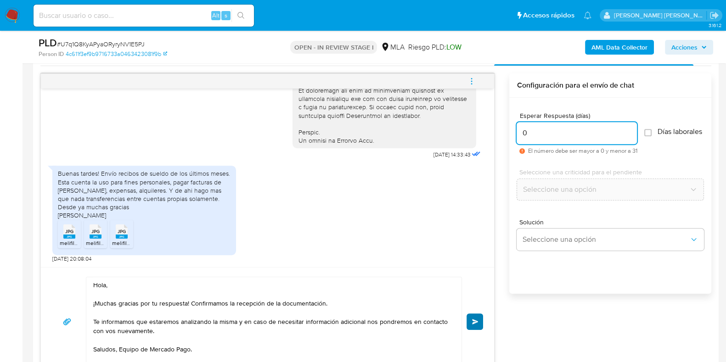
type input "0"
click at [476, 322] on span "Enviar" at bounding box center [475, 322] width 6 height 6
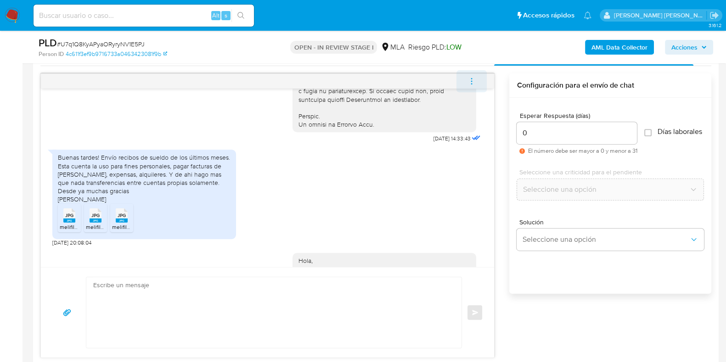
scroll to position [561, 0]
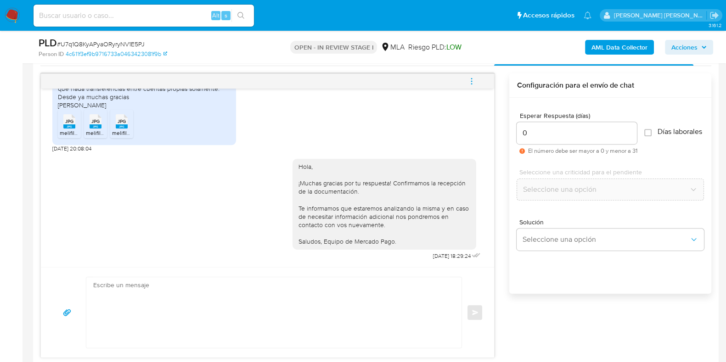
click at [471, 79] on icon "menu-action" at bounding box center [472, 81] width 8 height 8
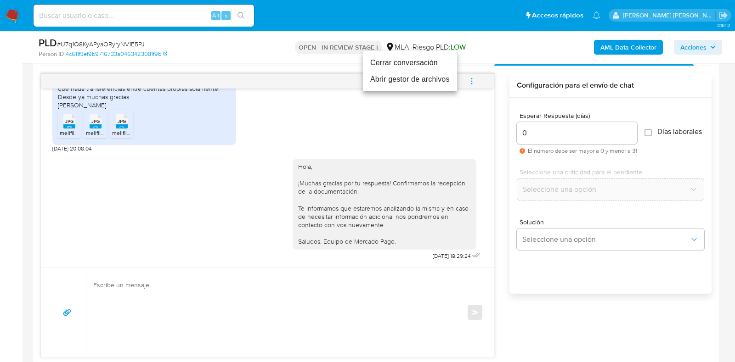
click at [442, 67] on li "Cerrar conversación" at bounding box center [410, 63] width 94 height 17
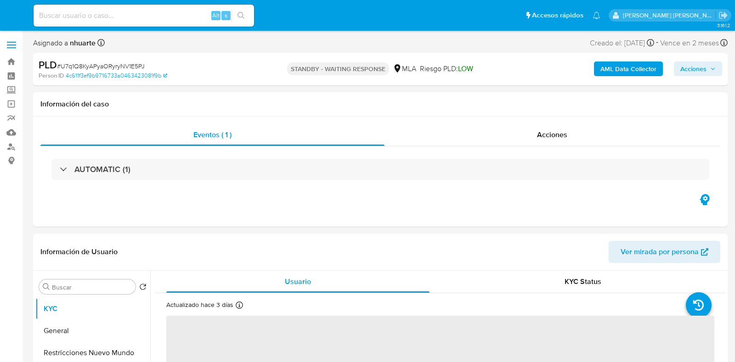
select select "10"
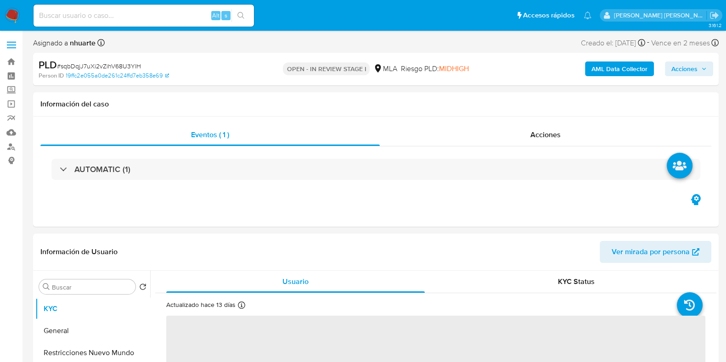
select select "10"
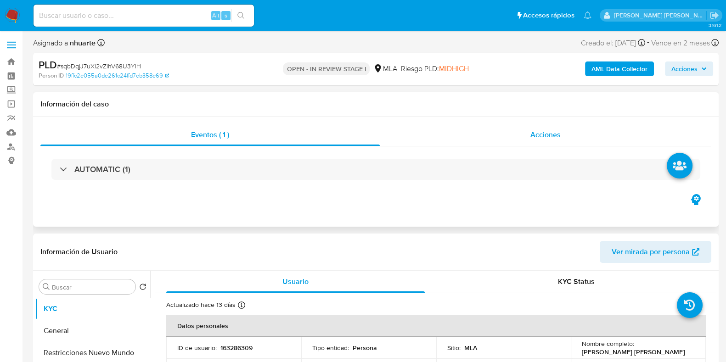
click at [551, 131] on span "Acciones" at bounding box center [545, 135] width 30 height 11
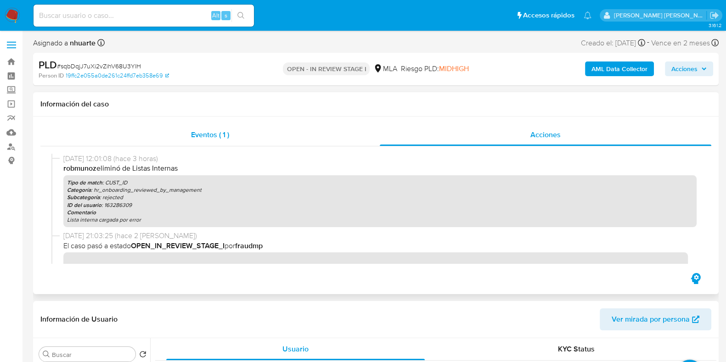
click at [216, 132] on span "Eventos ( 1 )" at bounding box center [210, 135] width 38 height 11
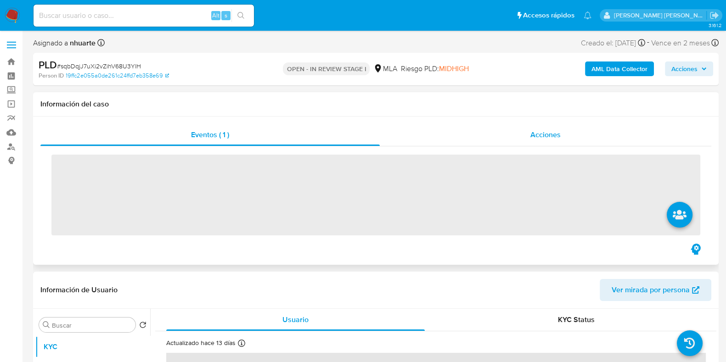
click at [524, 133] on div "Acciones" at bounding box center [546, 135] width 332 height 22
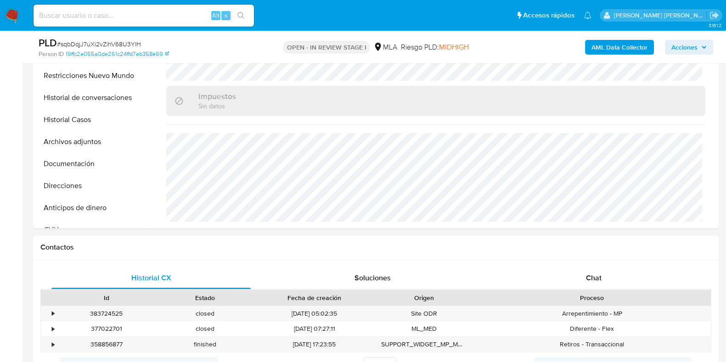
scroll to position [401, 0]
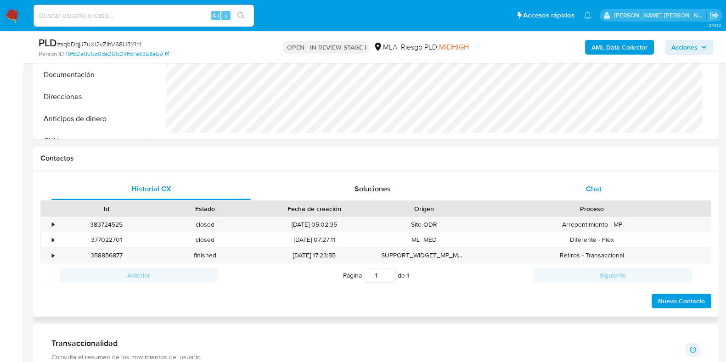
click at [598, 193] on span "Chat" at bounding box center [594, 189] width 16 height 11
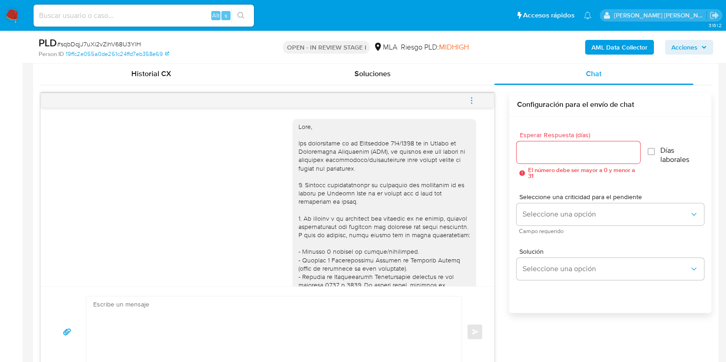
scroll to position [0, 0]
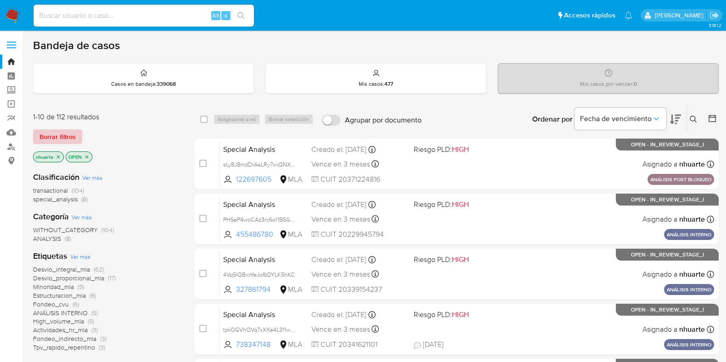
click at [68, 141] on span "Borrar filtros" at bounding box center [57, 136] width 36 height 13
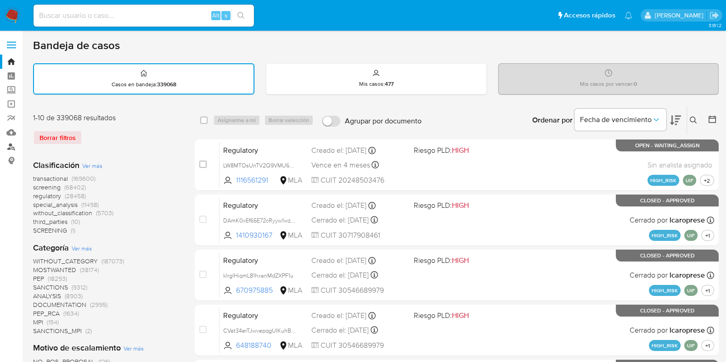
click at [14, 147] on link "Buscador de personas" at bounding box center [54, 147] width 109 height 14
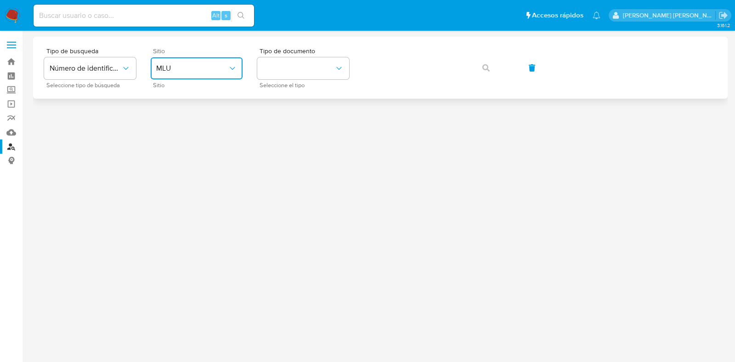
click at [172, 58] on button "MLU" at bounding box center [197, 68] width 92 height 22
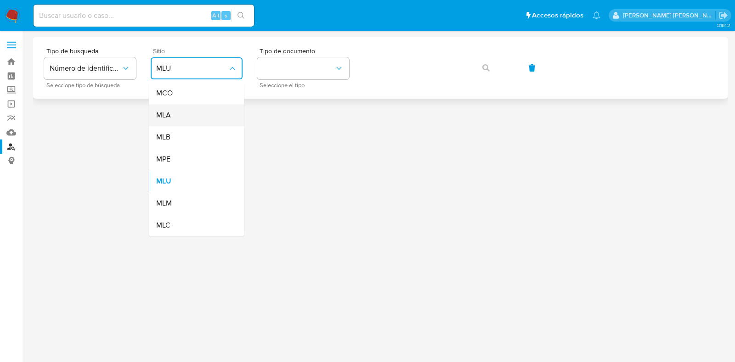
click at [185, 114] on div "MLA" at bounding box center [193, 115] width 75 height 22
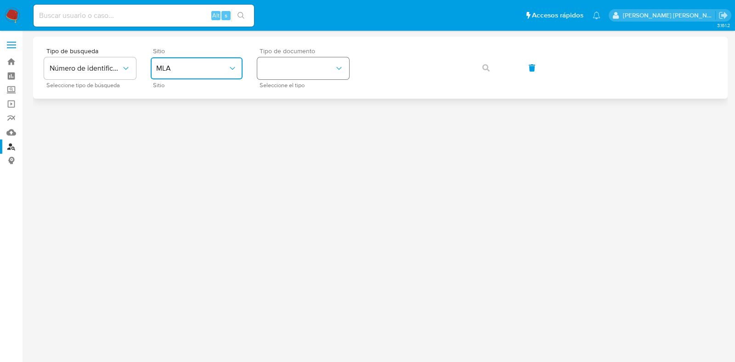
click at [319, 77] on button "identificationType" at bounding box center [303, 68] width 92 height 22
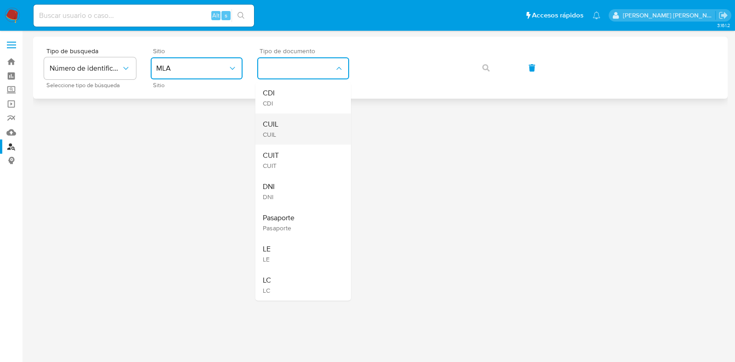
click at [311, 119] on div "CUIL CUIL" at bounding box center [300, 128] width 75 height 31
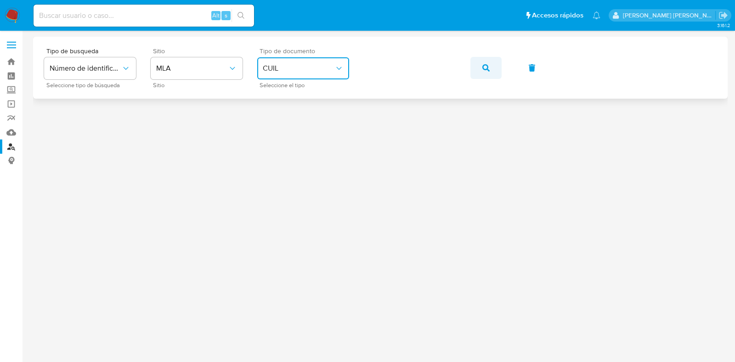
click at [482, 64] on icon "button" at bounding box center [485, 67] width 7 height 7
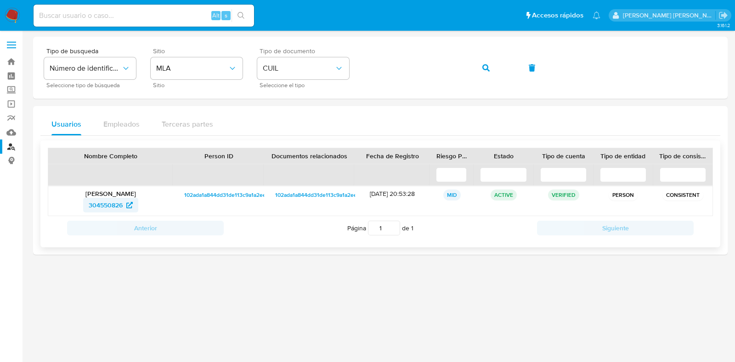
click at [105, 207] on span "304550826" at bounding box center [106, 205] width 34 height 15
click at [488, 68] on icon "button" at bounding box center [485, 67] width 7 height 7
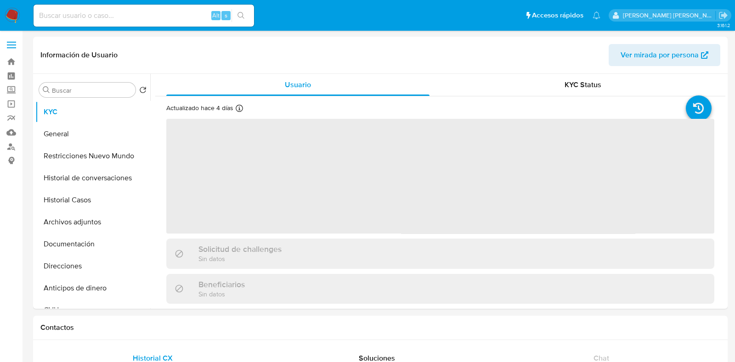
select select "10"
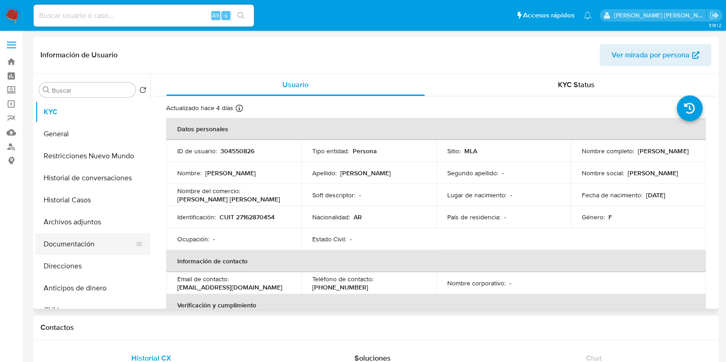
click at [79, 245] on button "Documentación" at bounding box center [88, 244] width 107 height 22
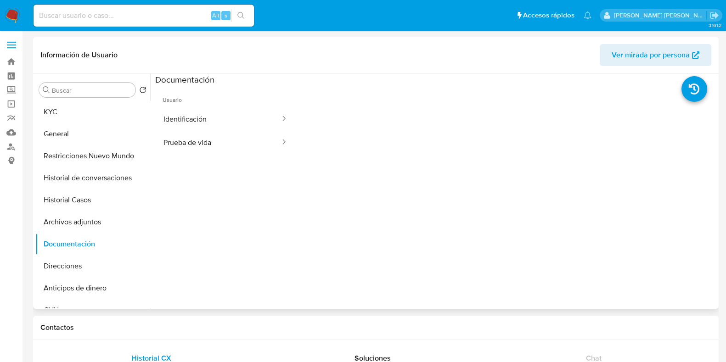
click at [211, 151] on button "Prueba de vida" at bounding box center [218, 142] width 126 height 23
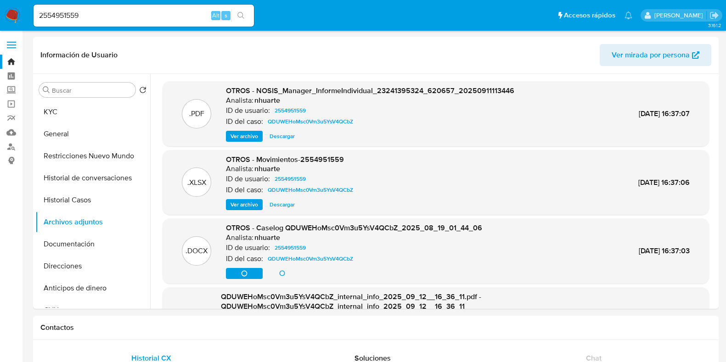
select select "10"
drag, startPoint x: 105, startPoint y: 16, endPoint x: 12, endPoint y: 17, distance: 92.8
click at [12, 17] on nav "Pausado Ver notificaciones 2554951559 Alt s Accesos rápidos Presiona las siguie…" at bounding box center [363, 15] width 726 height 31
drag, startPoint x: 95, startPoint y: 15, endPoint x: 14, endPoint y: 15, distance: 80.8
click at [14, 15] on nav "Pausado Ver notificaciones 2554951559 Alt s Accesos rápidos Presiona las siguie…" at bounding box center [363, 15] width 726 height 31
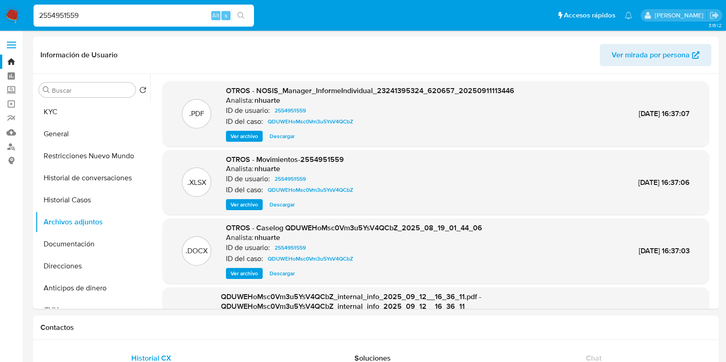
paste input "510296827"
type input "510296827"
click at [249, 15] on button "search-icon" at bounding box center [240, 15] width 19 height 13
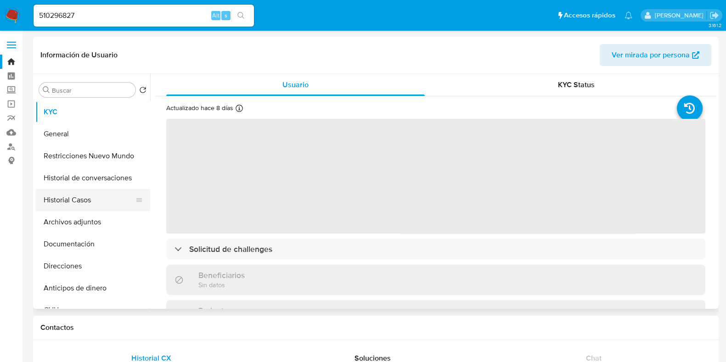
select select "10"
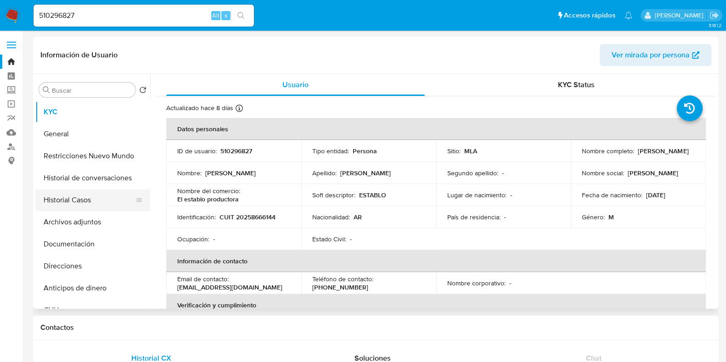
click at [80, 220] on button "Archivos adjuntos" at bounding box center [92, 222] width 115 height 22
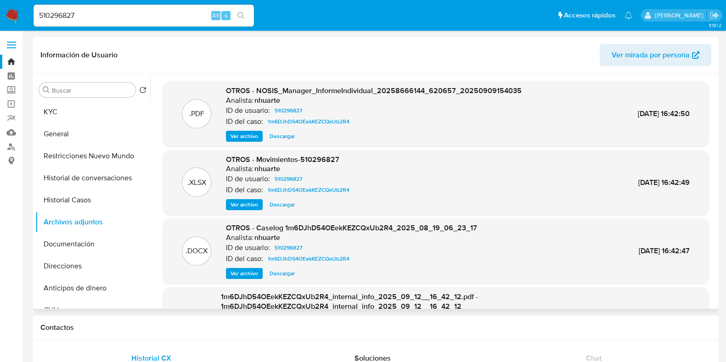
click at [284, 271] on span "Descargar" at bounding box center [282, 273] width 25 height 9
drag, startPoint x: 88, startPoint y: 15, endPoint x: 31, endPoint y: 18, distance: 57.0
click at [31, 18] on li "510296827 Alt s" at bounding box center [143, 15] width 225 height 23
paste input "838323594"
type input "838323594"
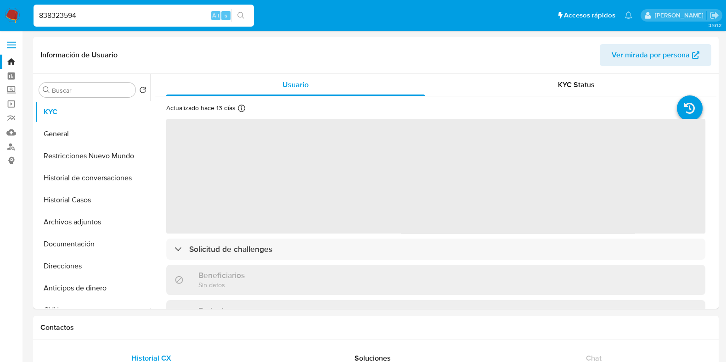
select select "10"
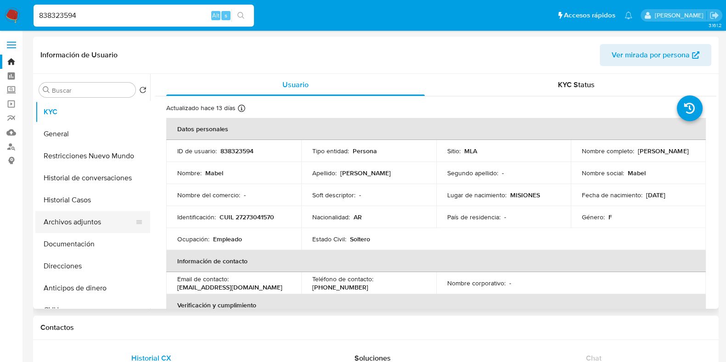
click at [71, 230] on button "Archivos adjuntos" at bounding box center [88, 222] width 107 height 22
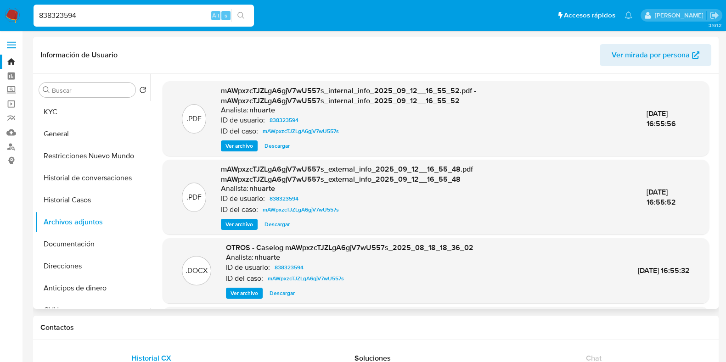
scroll to position [97, 0]
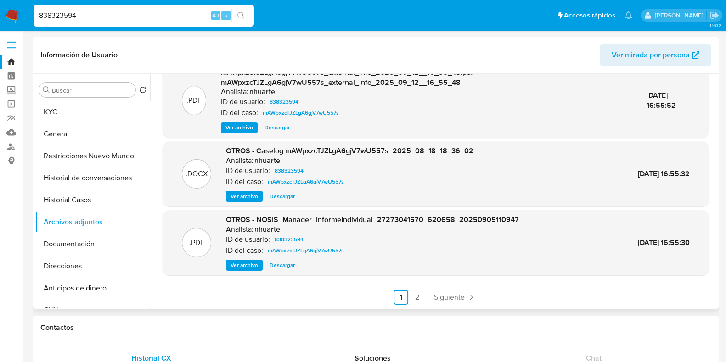
click at [286, 198] on span "Descargar" at bounding box center [282, 196] width 25 height 9
drag, startPoint x: 90, startPoint y: 17, endPoint x: 24, endPoint y: 19, distance: 65.7
click at [24, 19] on nav "Pausado Ver notificaciones 838323594 Alt s Accesos rápidos Presiona las siguien…" at bounding box center [363, 15] width 726 height 31
paste input "278095033"
type input "278095033"
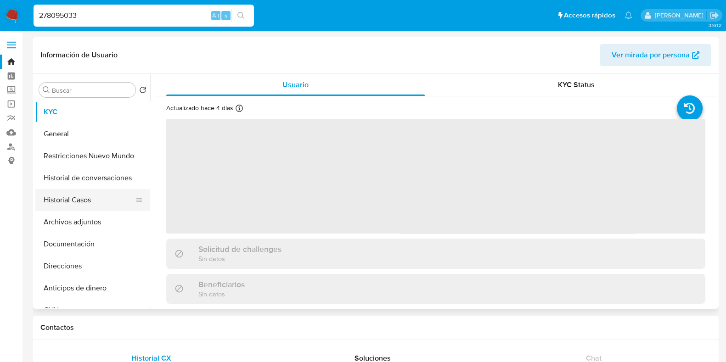
click at [92, 200] on button "Historial Casos" at bounding box center [88, 200] width 107 height 22
select select "10"
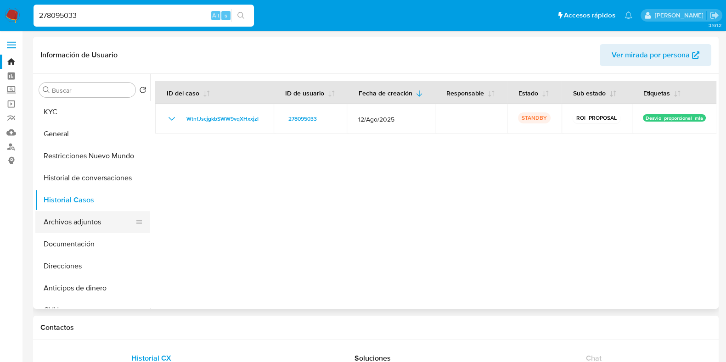
click at [88, 224] on button "Archivos adjuntos" at bounding box center [88, 222] width 107 height 22
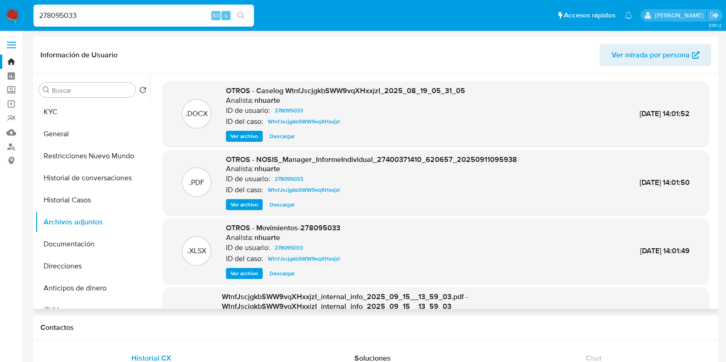
click at [275, 139] on span "Descargar" at bounding box center [282, 136] width 25 height 9
drag, startPoint x: 87, startPoint y: 12, endPoint x: 17, endPoint y: 22, distance: 71.4
click at [17, 22] on nav "Pausado Ver notificaciones 278095033 Alt s Accesos rápidos Presiona las siguien…" at bounding box center [363, 15] width 726 height 31
paste input "507843187"
type input "2507843187"
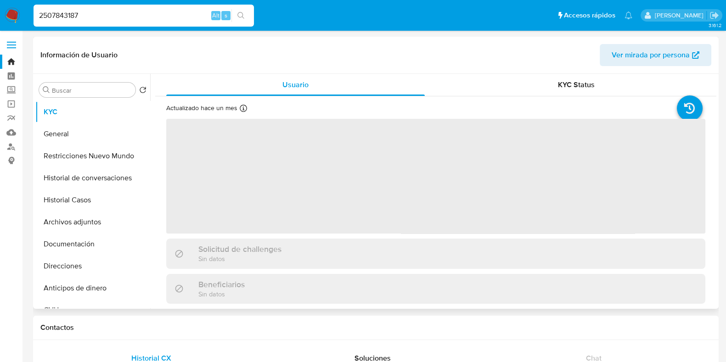
click at [86, 227] on button "Archivos adjuntos" at bounding box center [92, 222] width 115 height 22
select select "10"
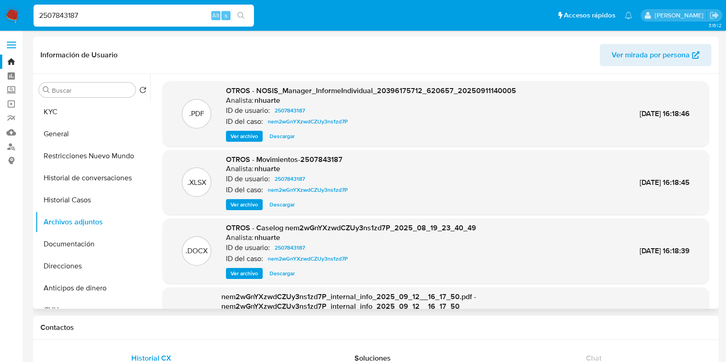
click at [251, 272] on span "Ver archivo" at bounding box center [245, 273] width 28 height 9
click at [250, 274] on div "Ver archivo Ver archivo Descargar" at bounding box center [351, 273] width 250 height 11
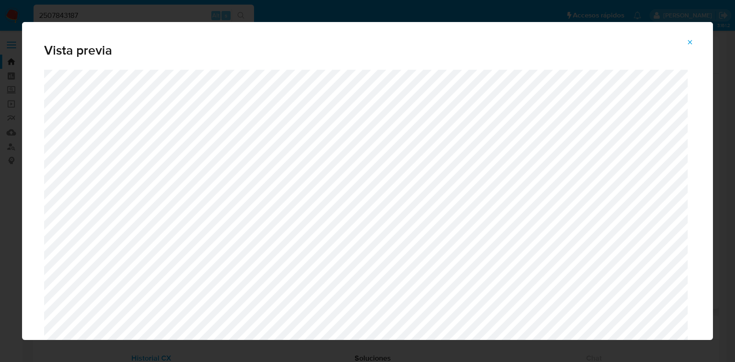
click at [690, 40] on icon "Attachment preview" at bounding box center [689, 42] width 7 height 7
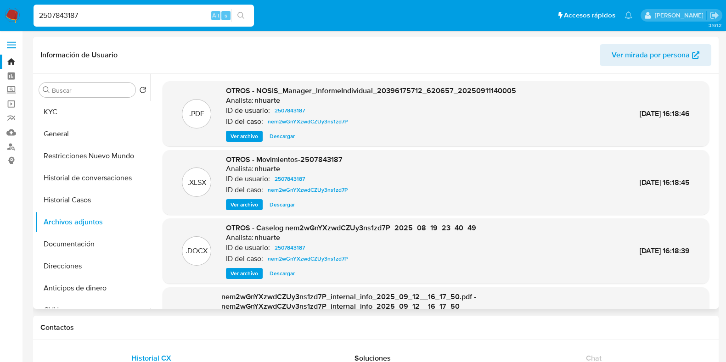
click at [276, 277] on span "Descargar" at bounding box center [282, 273] width 25 height 9
drag, startPoint x: 94, startPoint y: 15, endPoint x: 0, endPoint y: 11, distance: 94.2
click at [0, 11] on nav "Pausado Ver notificaciones 2507843187 Alt s Accesos rápidos Presiona las siguie…" at bounding box center [363, 15] width 726 height 31
paste input "49102530"
type input "2491025307"
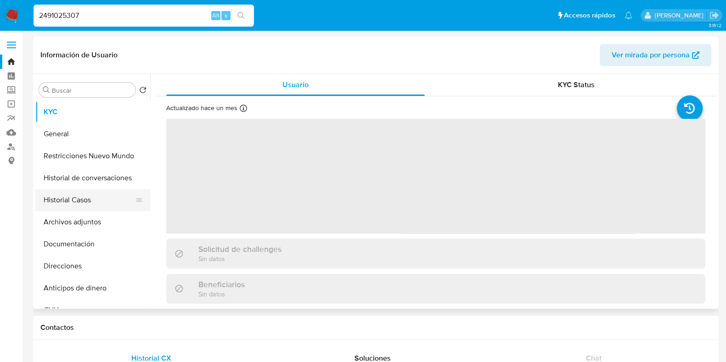
click at [85, 204] on button "Historial Casos" at bounding box center [88, 200] width 107 height 22
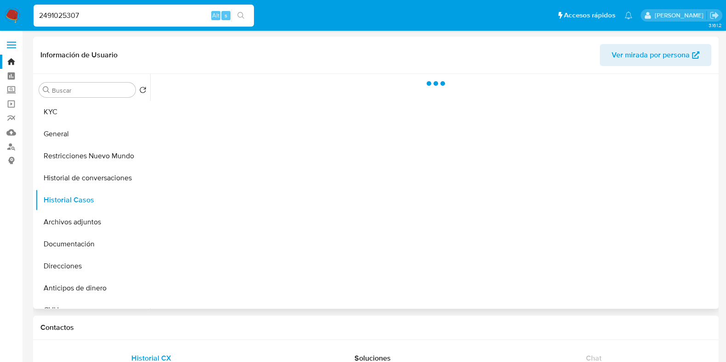
select select "10"
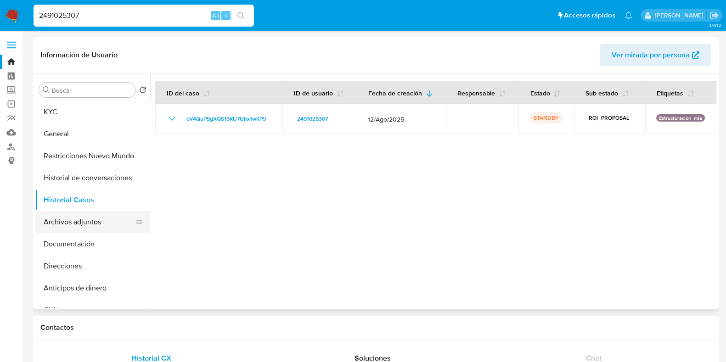
click at [88, 216] on button "Archivos adjuntos" at bounding box center [88, 222] width 107 height 22
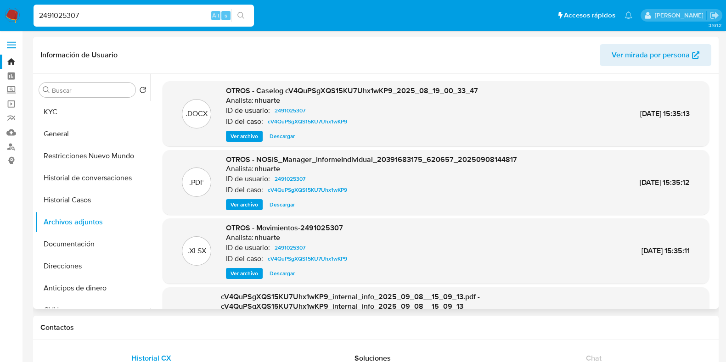
click at [284, 141] on span "Descargar" at bounding box center [282, 136] width 25 height 9
select select "10"
drag, startPoint x: 87, startPoint y: 14, endPoint x: 28, endPoint y: 16, distance: 59.7
click at [28, 16] on nav "Pausado Ver notificaciones 2491025307 Alt s Accesos rápidos Presiona las siguie…" at bounding box center [363, 15] width 726 height 31
click at [238, 18] on icon "search-icon" at bounding box center [240, 15] width 7 height 7
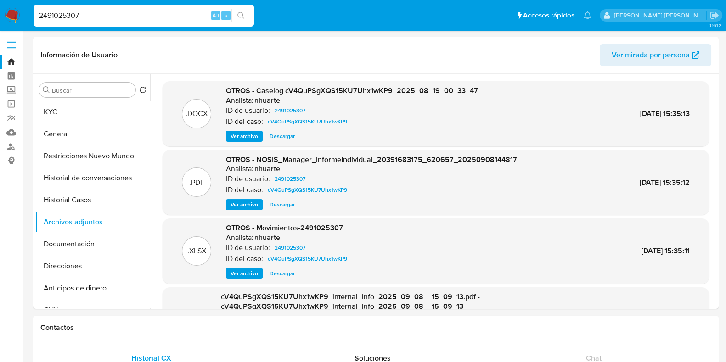
drag, startPoint x: 90, startPoint y: 15, endPoint x: 23, endPoint y: 14, distance: 66.6
click at [23, 14] on nav "Pausado Ver notificaciones 2491025307 Alt s Accesos rápidos Presiona las siguie…" at bounding box center [363, 15] width 726 height 31
paste input "56075510"
type input "2456075510"
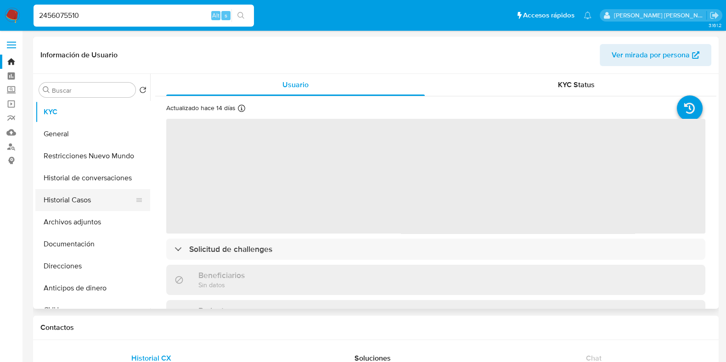
click at [74, 201] on button "Historial Casos" at bounding box center [88, 200] width 107 height 22
select select "10"
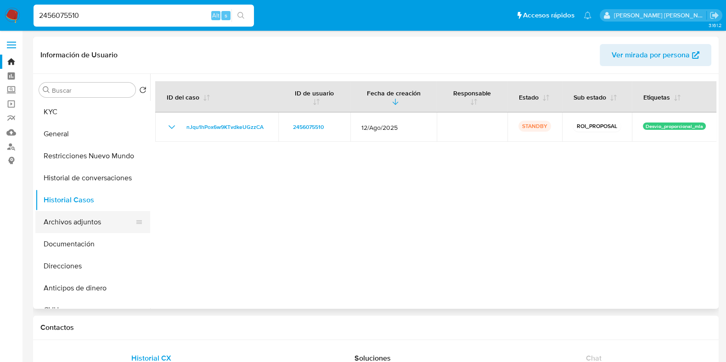
click at [102, 223] on button "Archivos adjuntos" at bounding box center [88, 222] width 107 height 22
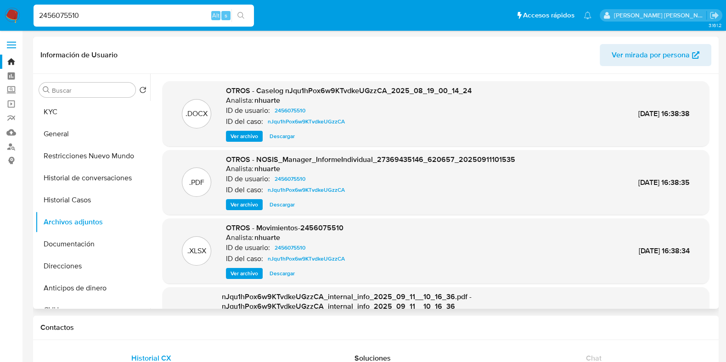
click at [276, 136] on span "Descargar" at bounding box center [282, 136] width 25 height 9
